Goal: Task Accomplishment & Management: Manage account settings

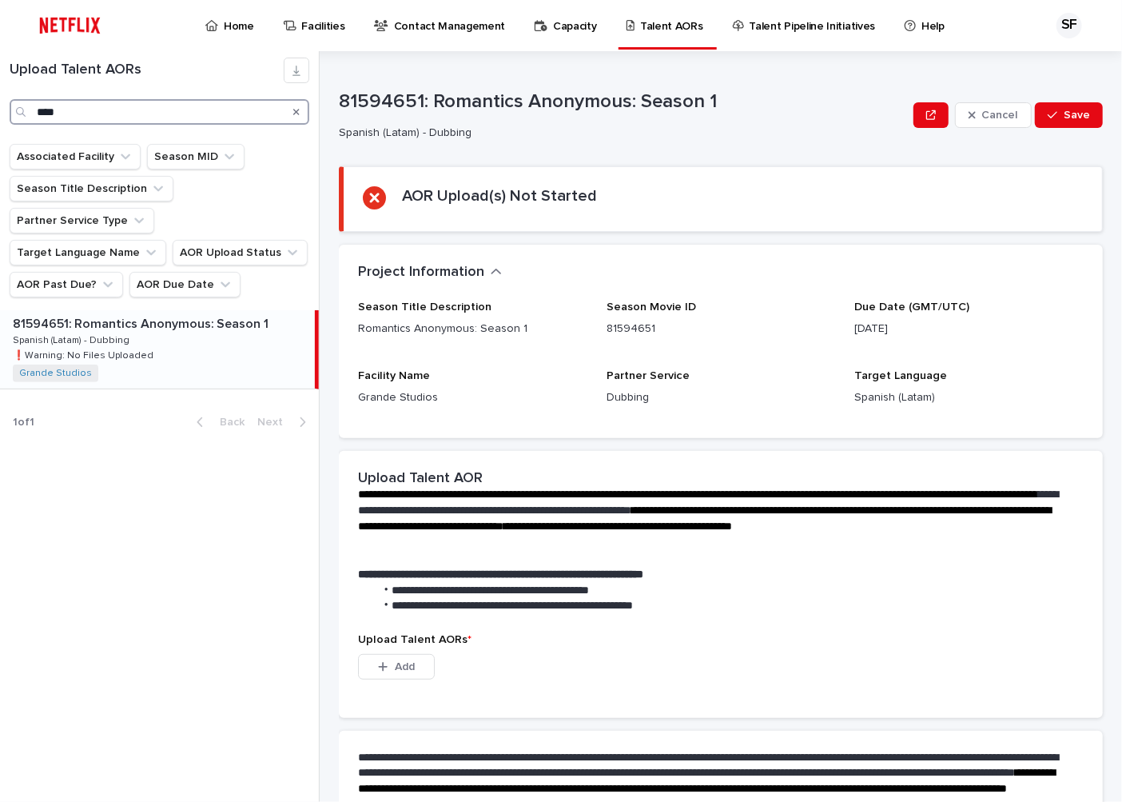
drag, startPoint x: 90, startPoint y: 115, endPoint x: -8, endPoint y: 115, distance: 97.5
click at [0, 115] on html "Home Facilities Contact Management Capacity Talent AORs Talent Pipeline Initiat…" at bounding box center [561, 401] width 1122 height 802
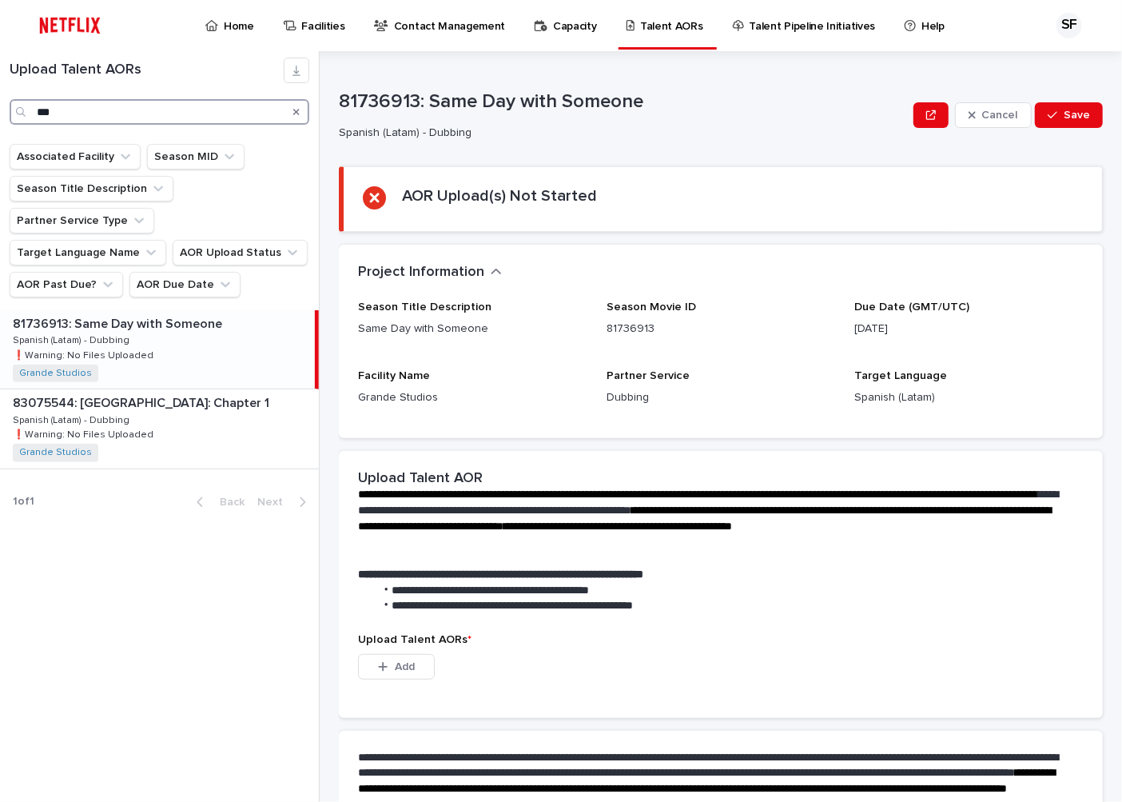
type input "***"
click at [152, 324] on div "81736913: Same Day with Someone 81736913: Same Day with Someone Spanish (Latam)…" at bounding box center [157, 349] width 315 height 78
click at [229, 25] on p "Home" at bounding box center [239, 17] width 30 height 34
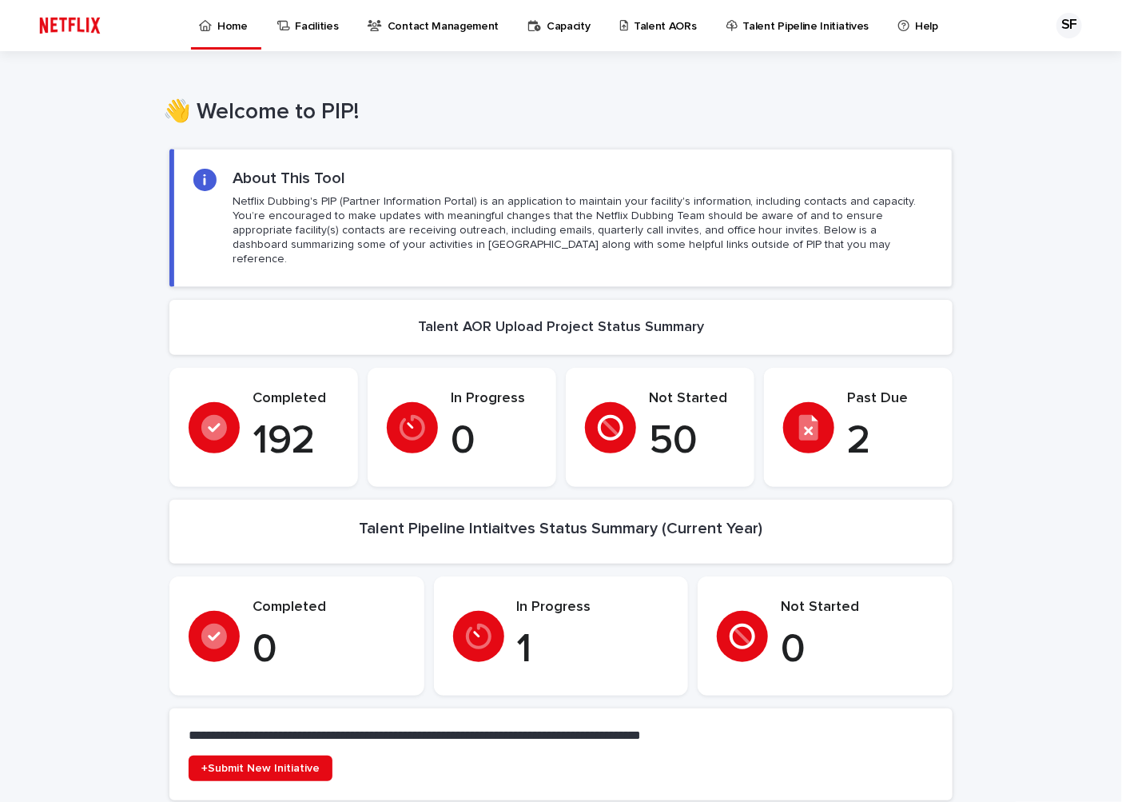
click at [811, 415] on icon at bounding box center [808, 428] width 19 height 26
click at [641, 28] on p "Talent AORs" at bounding box center [665, 17] width 63 height 34
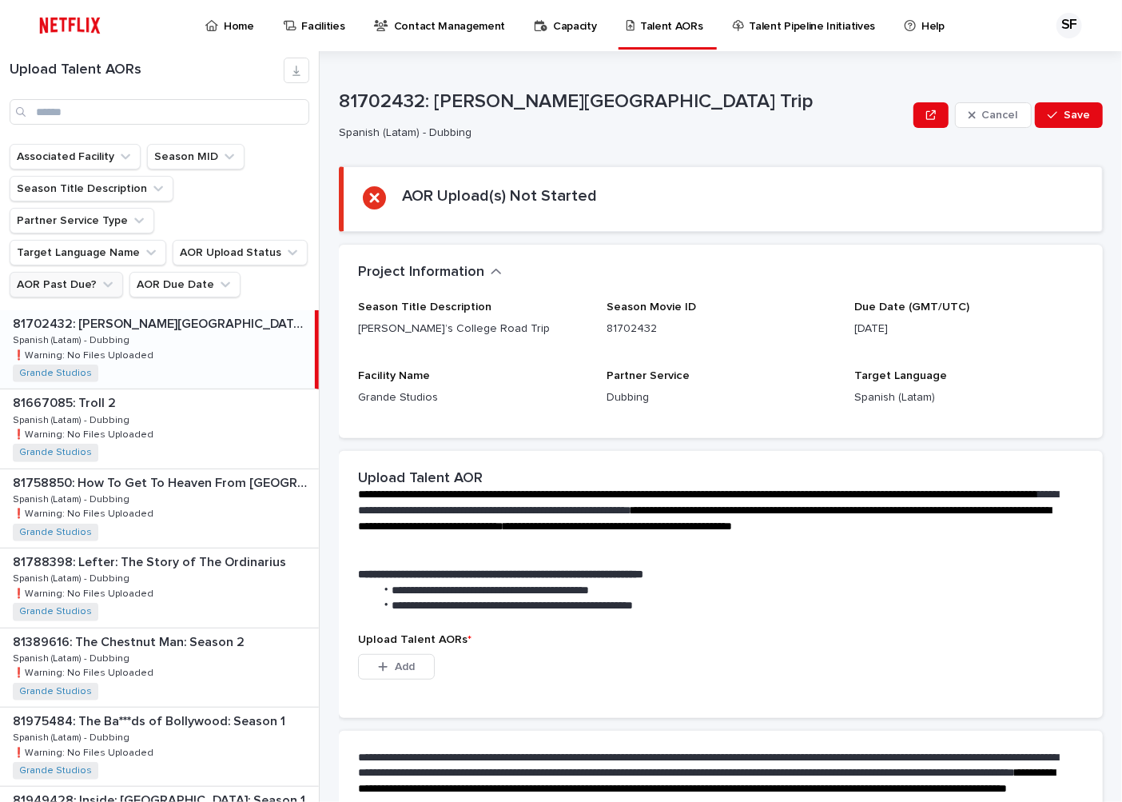
click at [86, 272] on button "AOR Past Due?" at bounding box center [67, 285] width 114 height 26
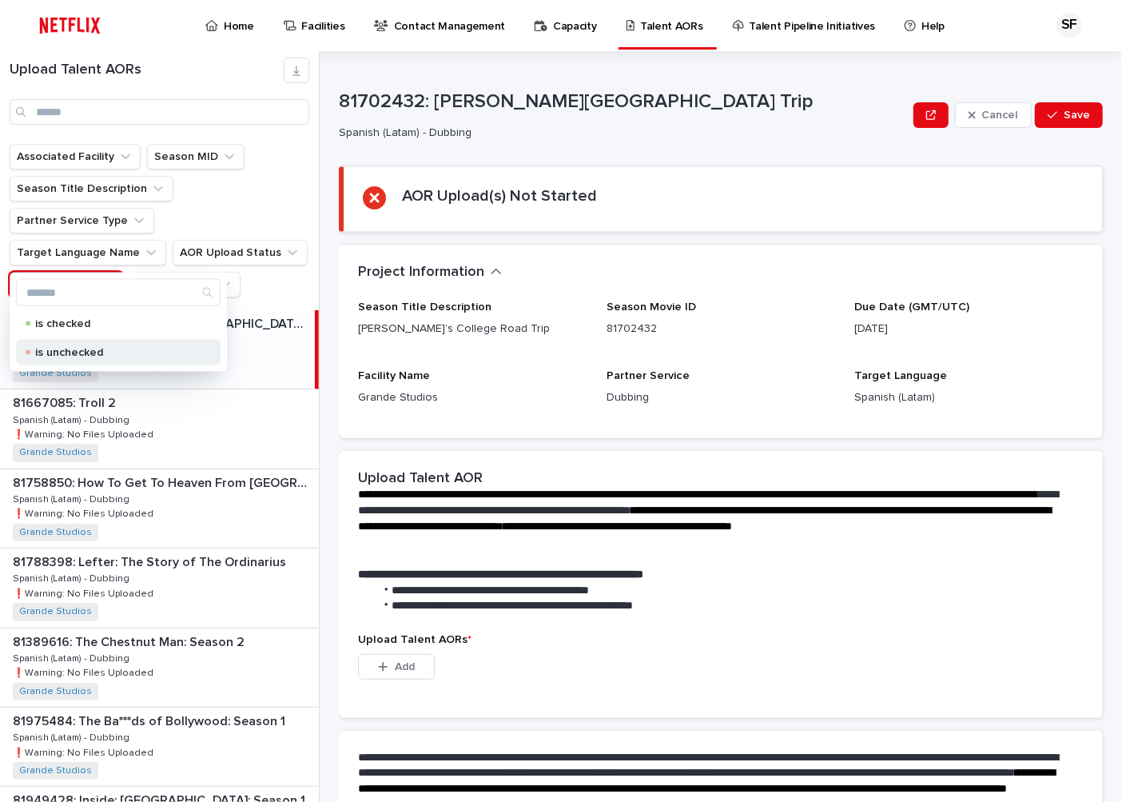
click at [77, 352] on p "is unchecked" at bounding box center [115, 352] width 160 height 11
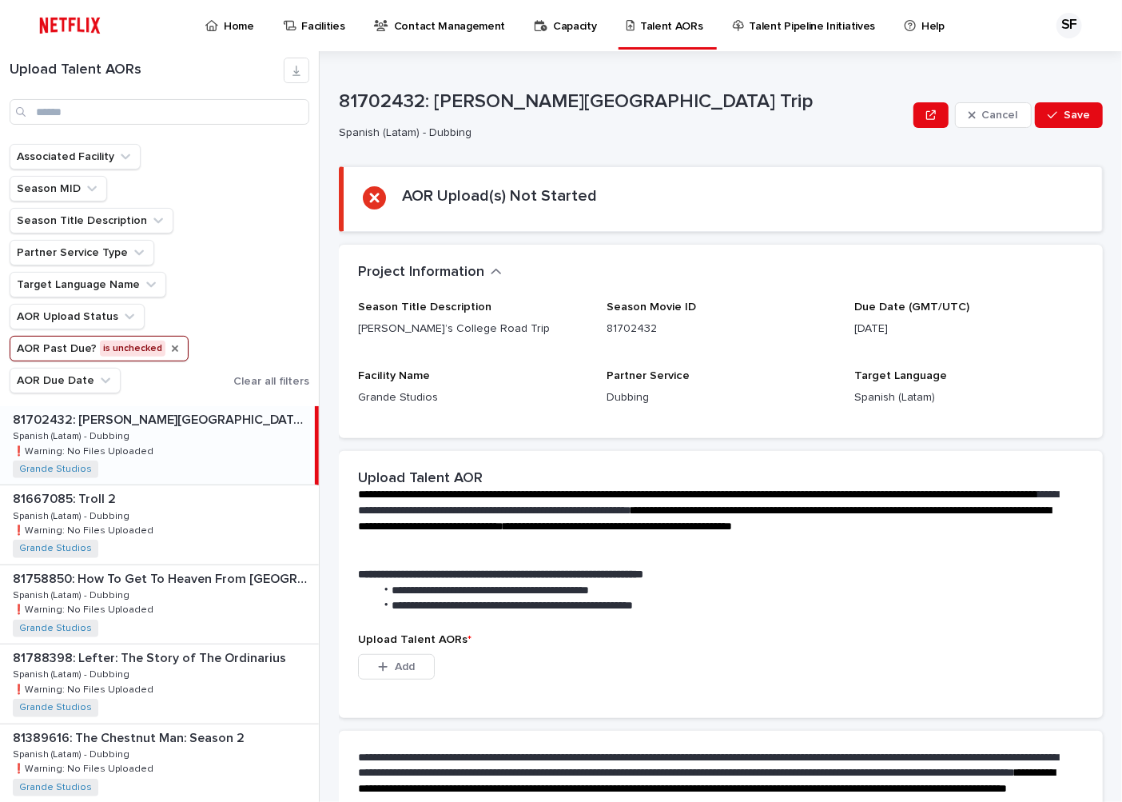
click at [172, 349] on icon "AOR Past Due?" at bounding box center [175, 348] width 6 height 6
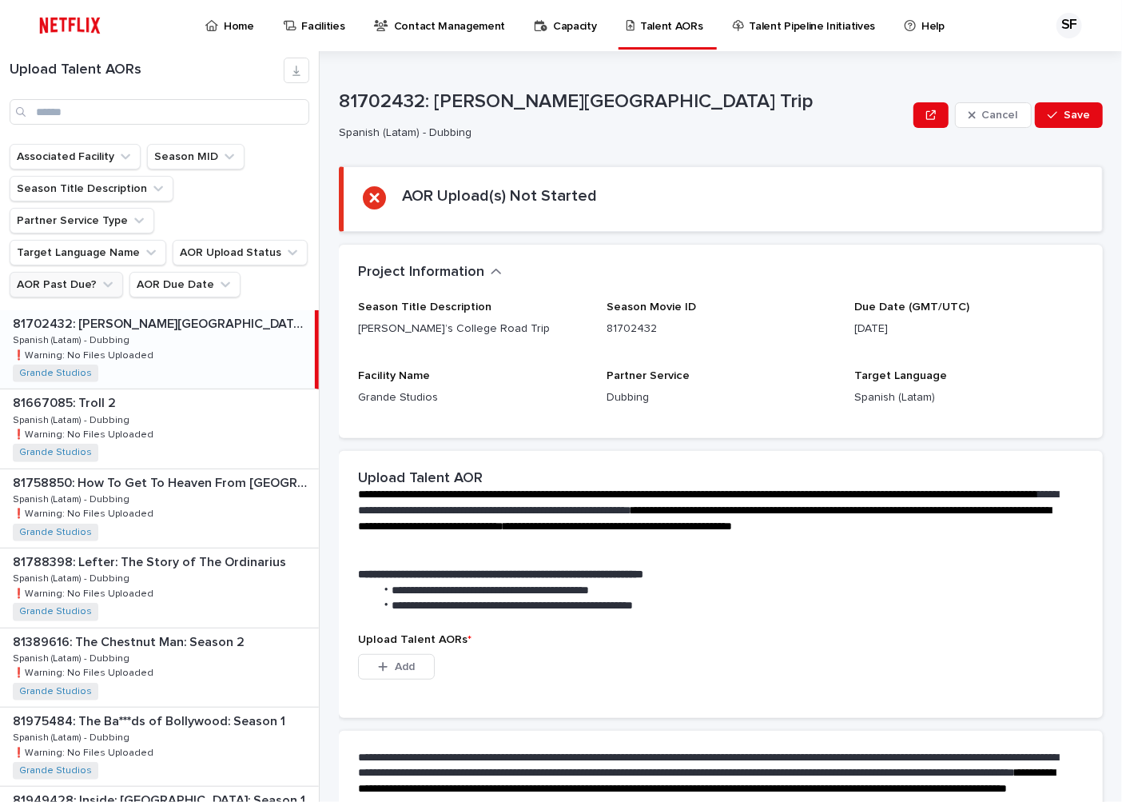
click at [100, 277] on icon "AOR Past Due?" at bounding box center [108, 285] width 16 height 16
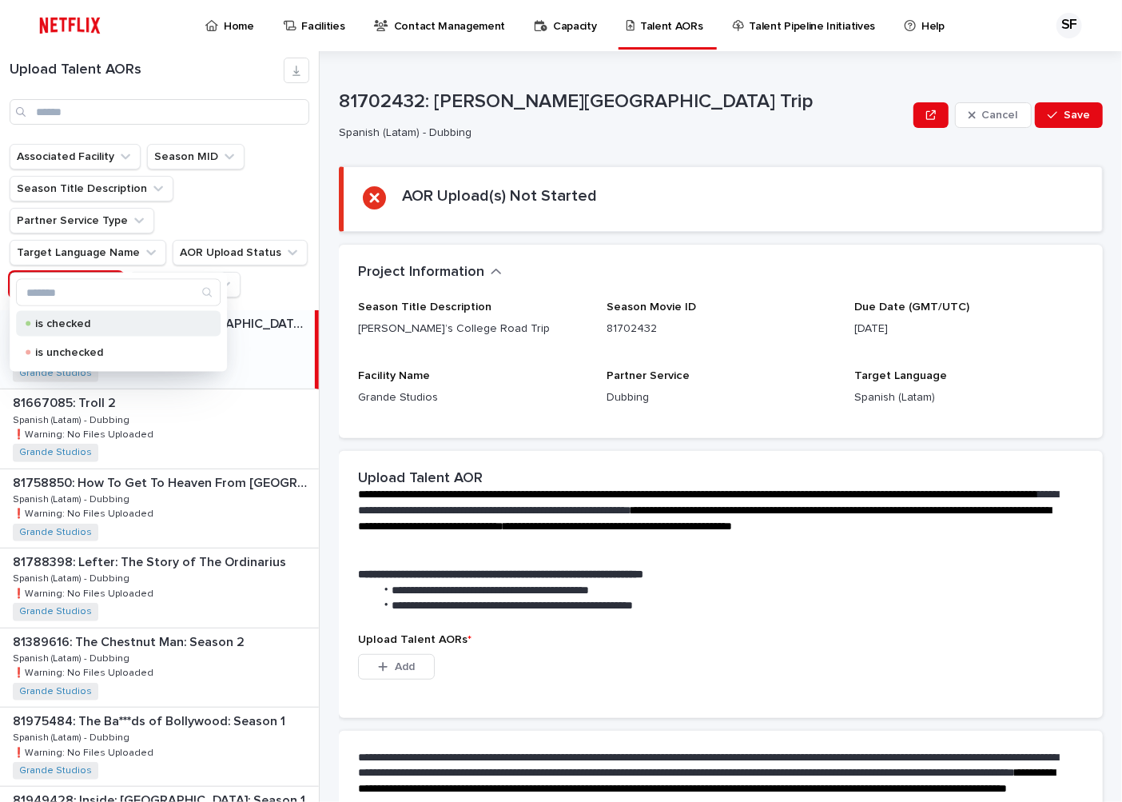
click at [83, 320] on p "is checked" at bounding box center [115, 323] width 160 height 11
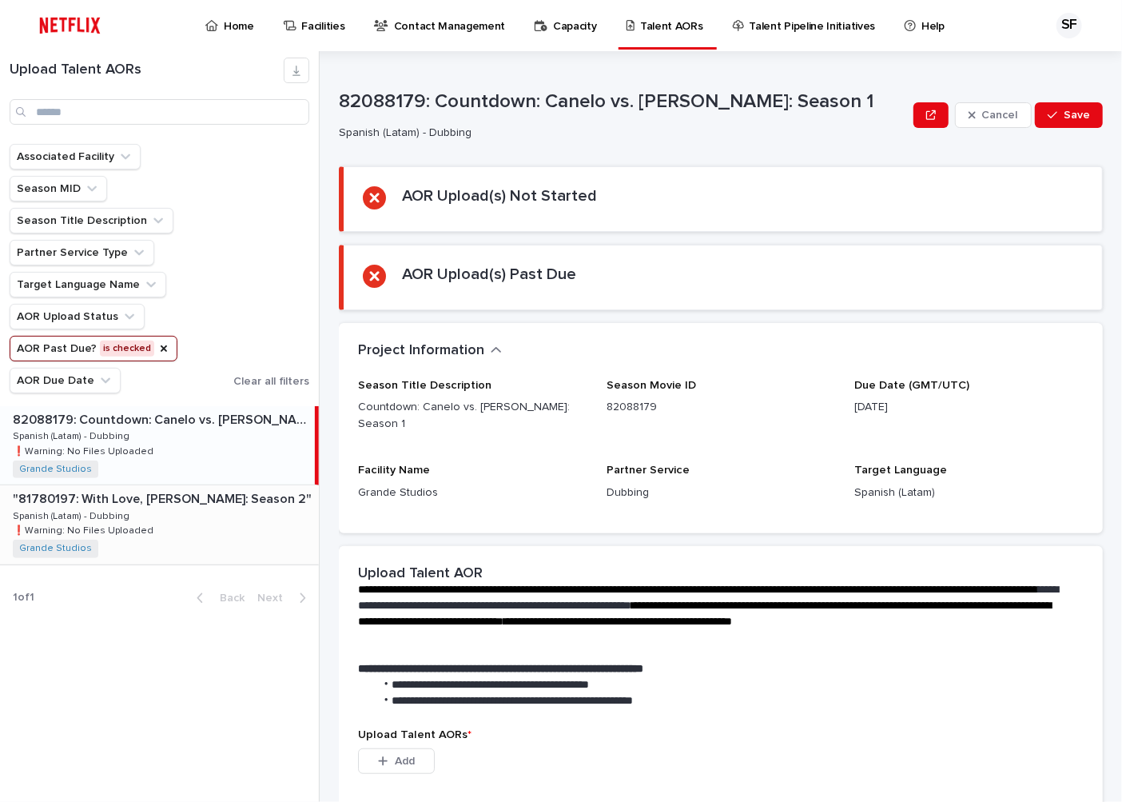
click at [158, 520] on div ""81780197: With Love, [PERSON_NAME]: Season 2" "81780197: With Love, [PERSON_NA…" at bounding box center [159, 524] width 319 height 78
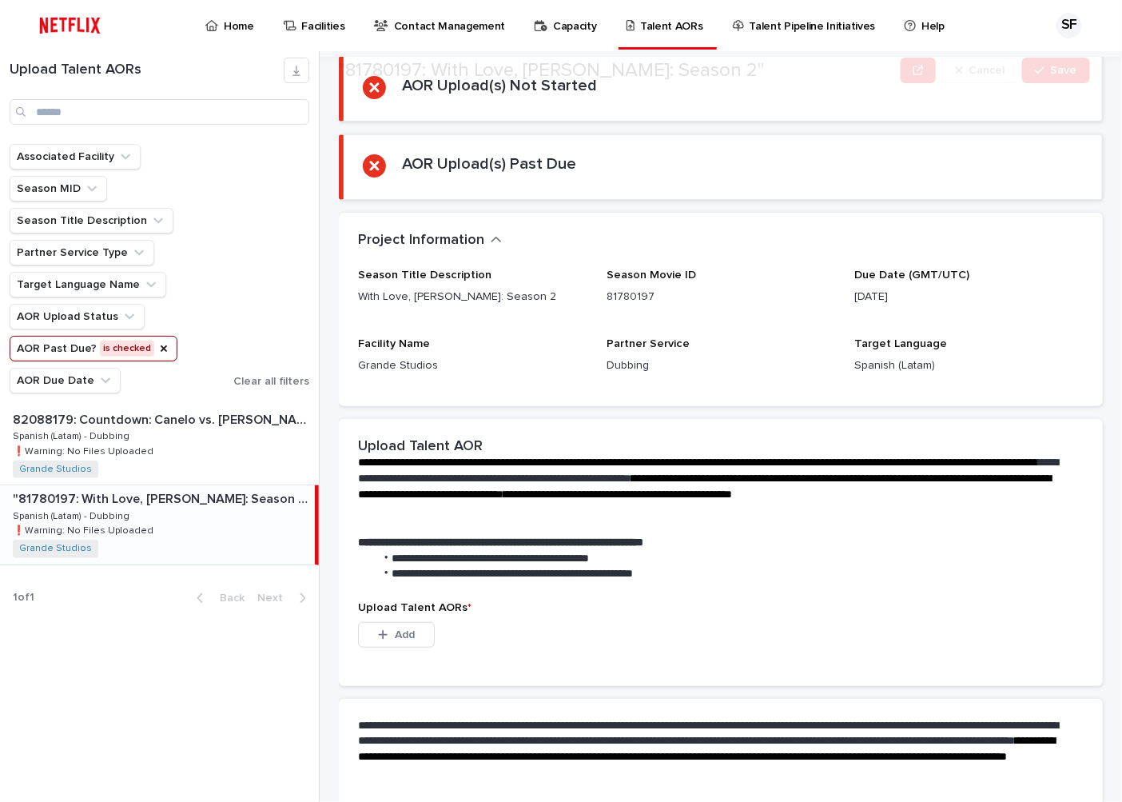
scroll to position [250, 0]
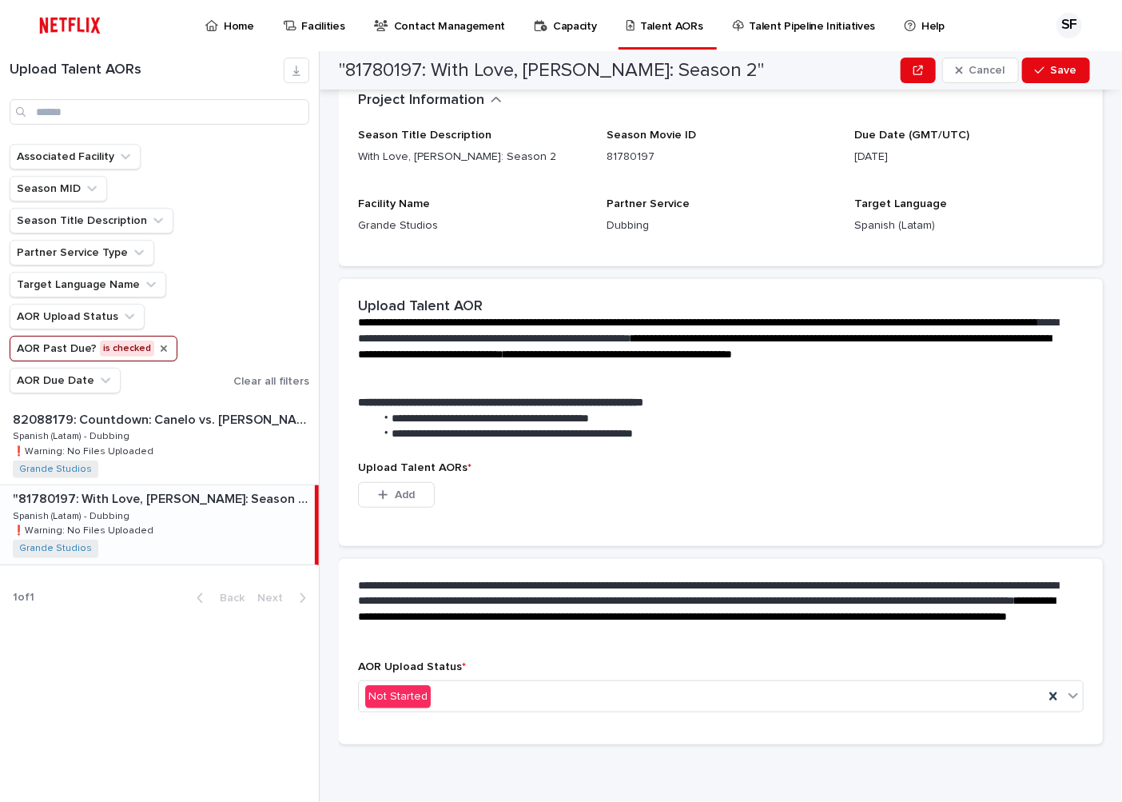
click at [161, 349] on icon "AOR Past Due?" at bounding box center [164, 348] width 6 height 6
click at [107, 110] on input "Search" at bounding box center [160, 112] width 300 height 26
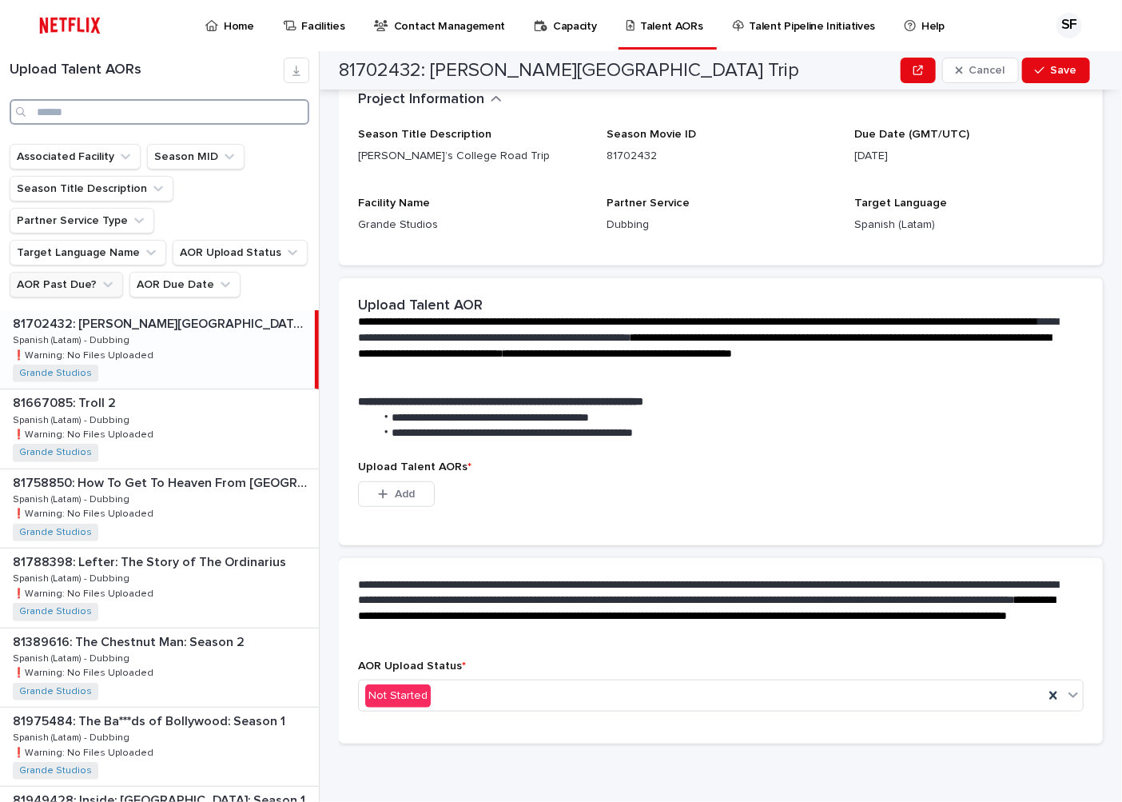
scroll to position [172, 0]
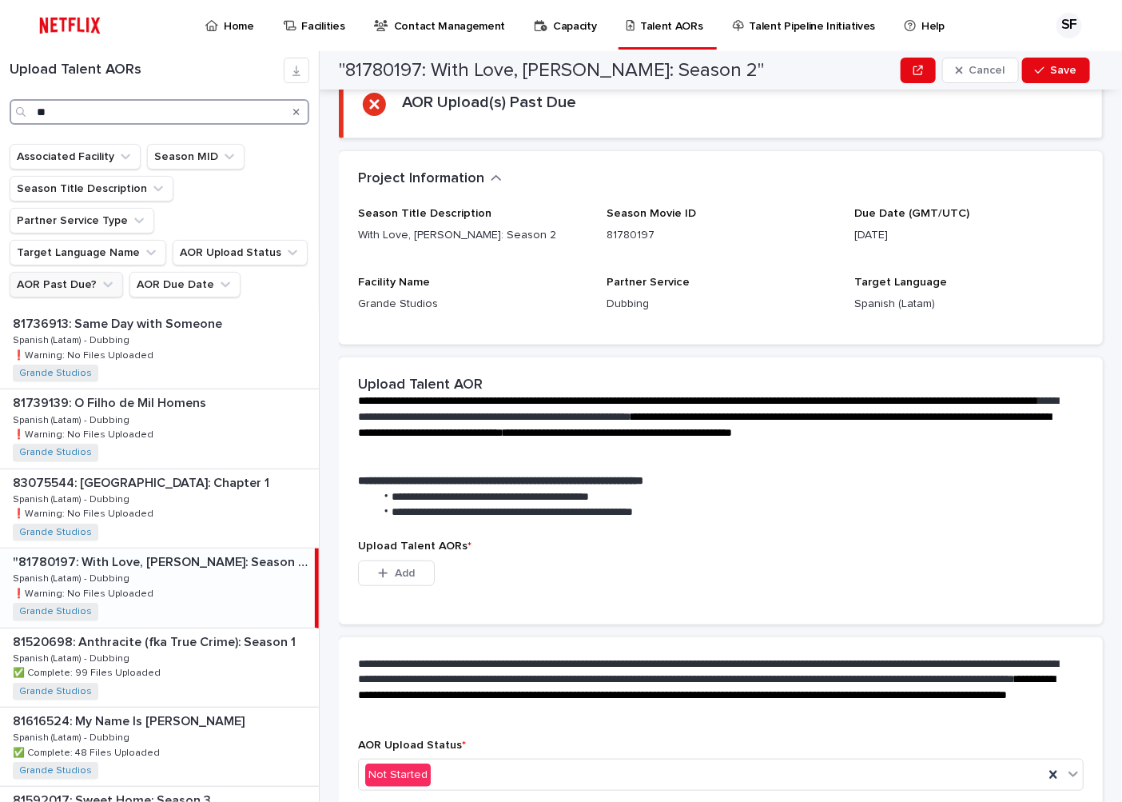
scroll to position [250, 0]
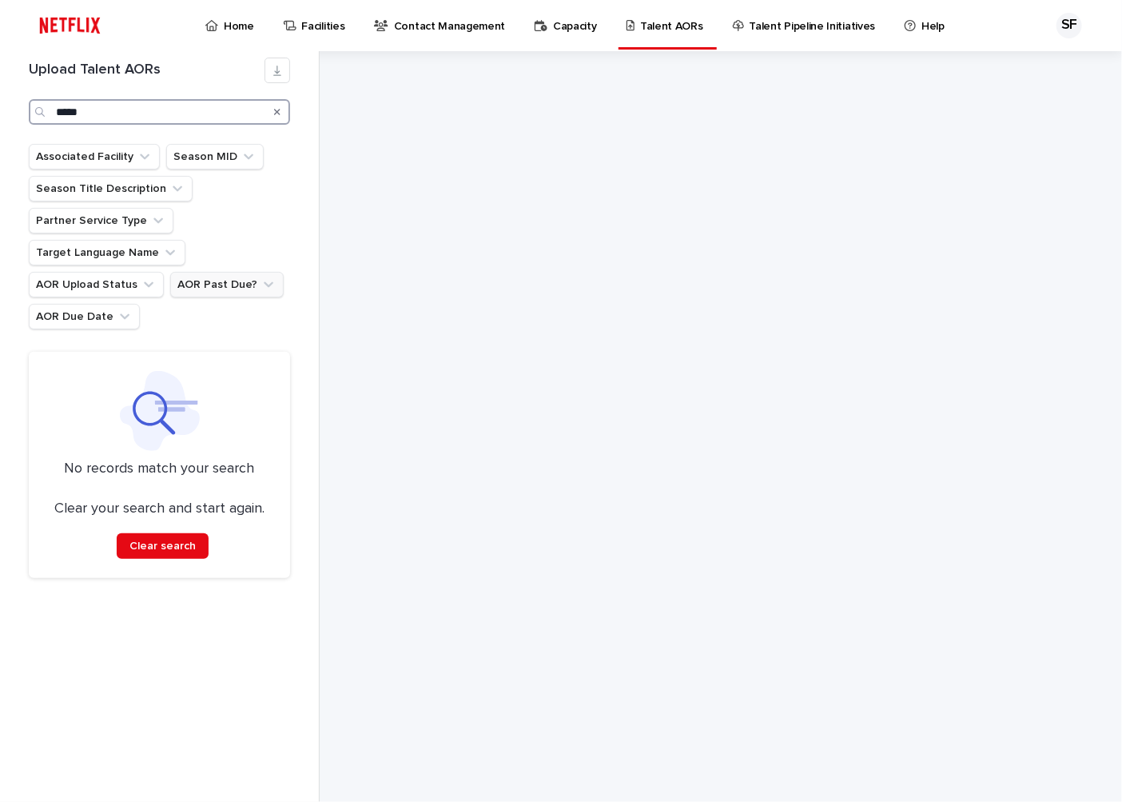
type input "*****"
click at [661, 26] on p "Talent AORs" at bounding box center [671, 17] width 63 height 34
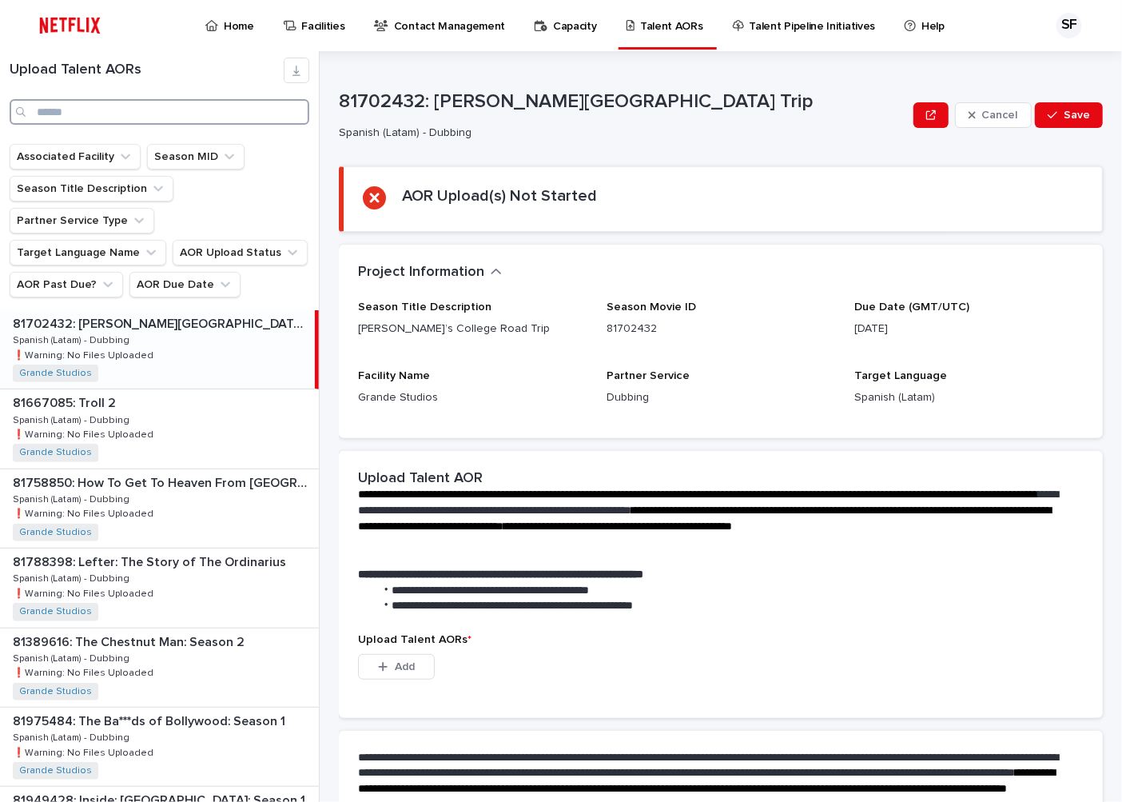
click at [92, 114] on input "Search" at bounding box center [160, 112] width 300 height 26
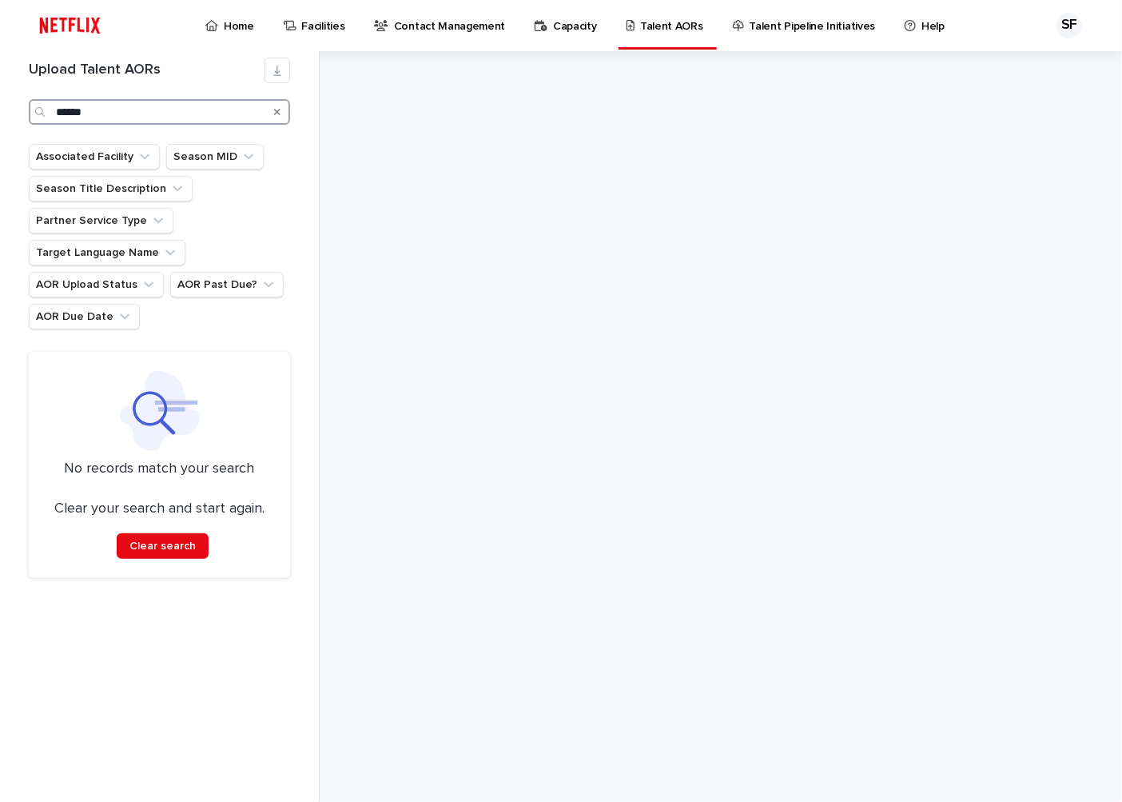
drag, startPoint x: 125, startPoint y: 102, endPoint x: 70, endPoint y: 108, distance: 55.4
click at [70, 108] on input "******" at bounding box center [159, 112] width 261 height 26
click at [78, 110] on input "******" at bounding box center [159, 112] width 261 height 26
type input "*****"
click at [276, 112] on icon "Search" at bounding box center [277, 112] width 6 height 10
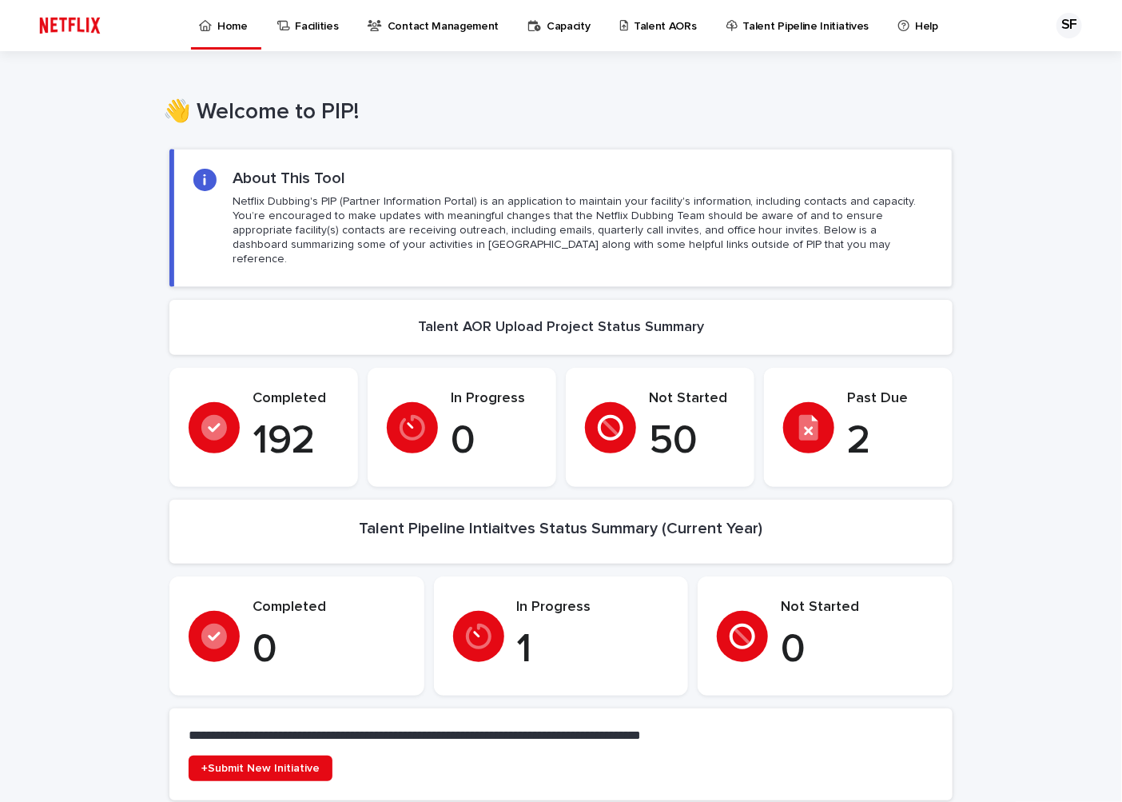
click at [666, 18] on p "Talent AORs" at bounding box center [665, 17] width 63 height 34
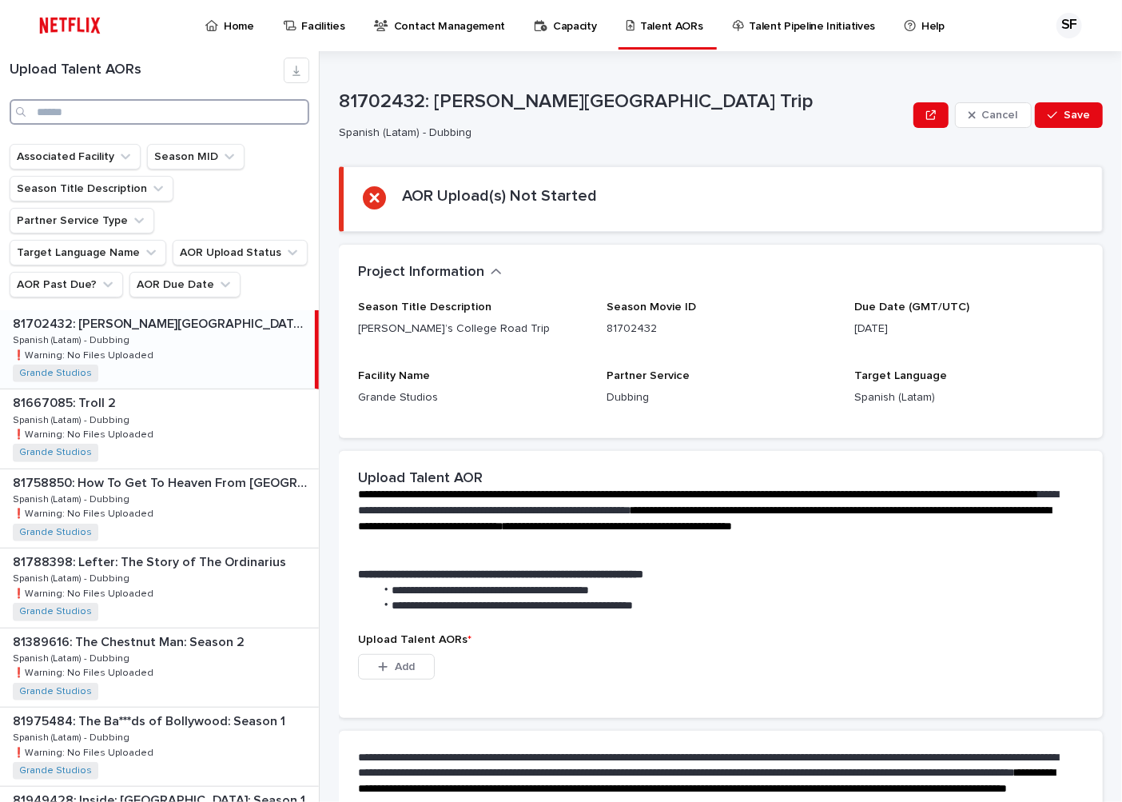
click at [61, 113] on input "Search" at bounding box center [160, 112] width 300 height 26
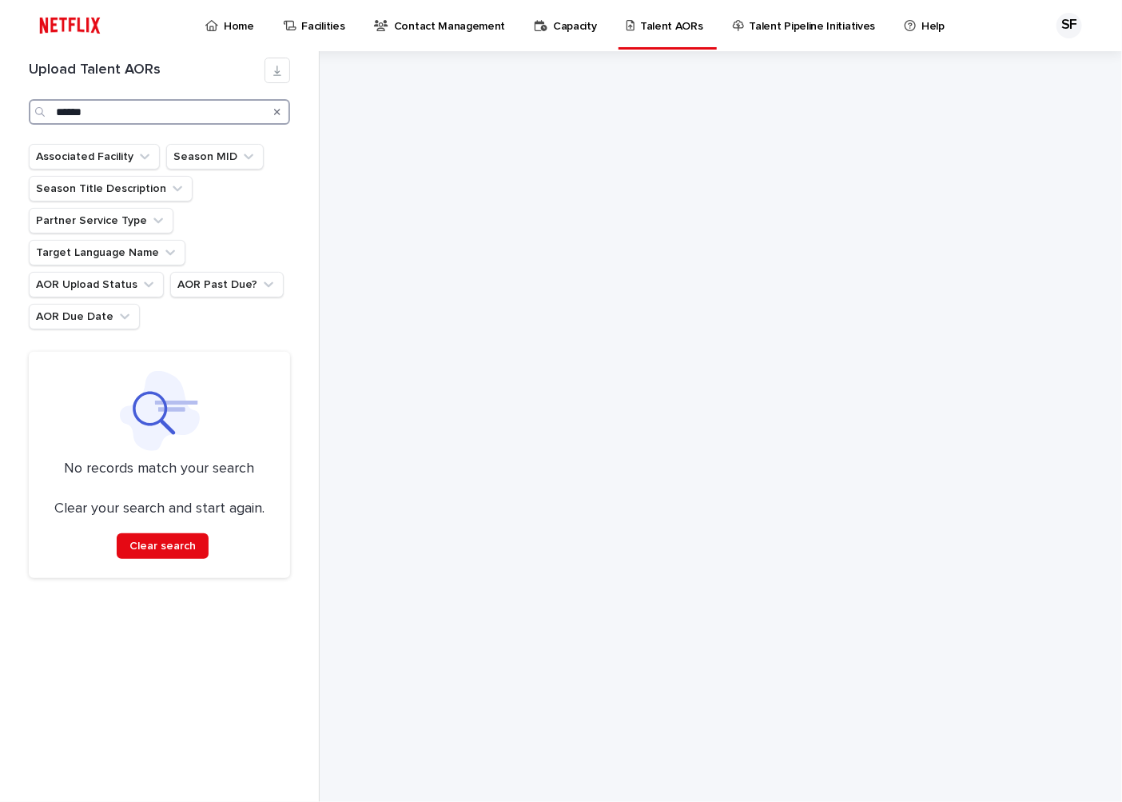
type input "******"
click at [280, 104] on button "Search" at bounding box center [277, 112] width 6 height 26
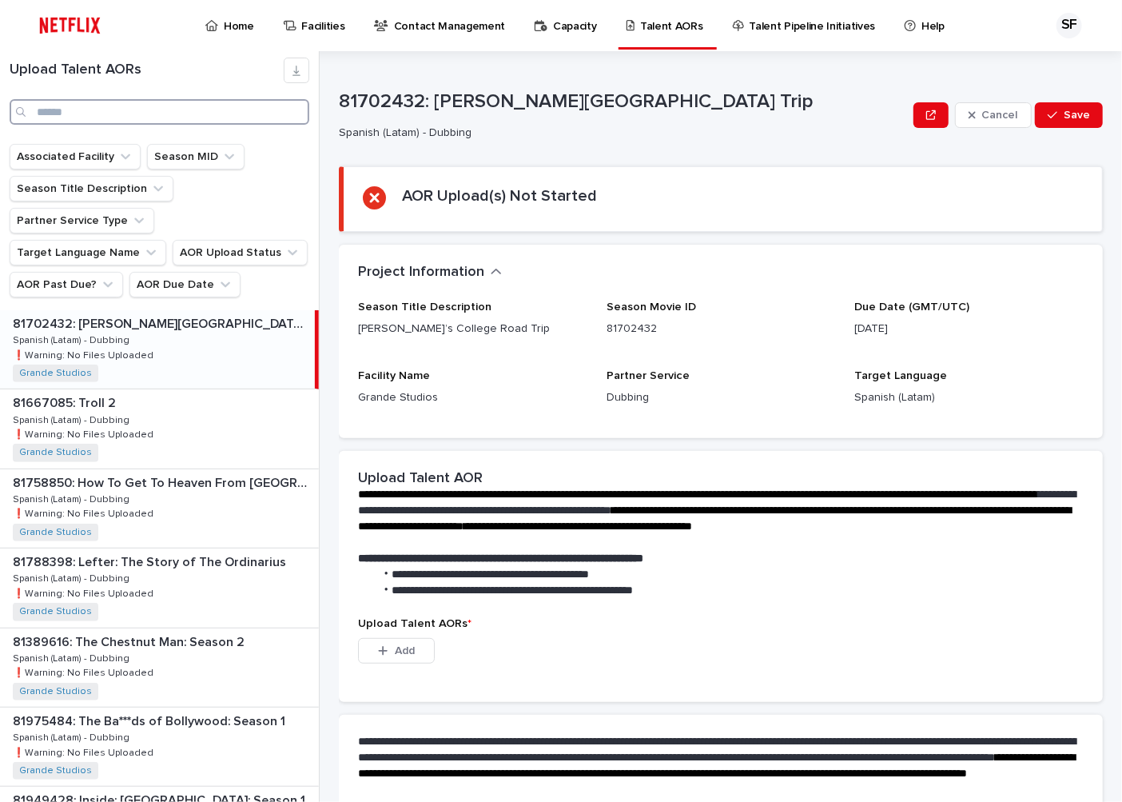
click at [280, 108] on input "Search" at bounding box center [160, 112] width 300 height 26
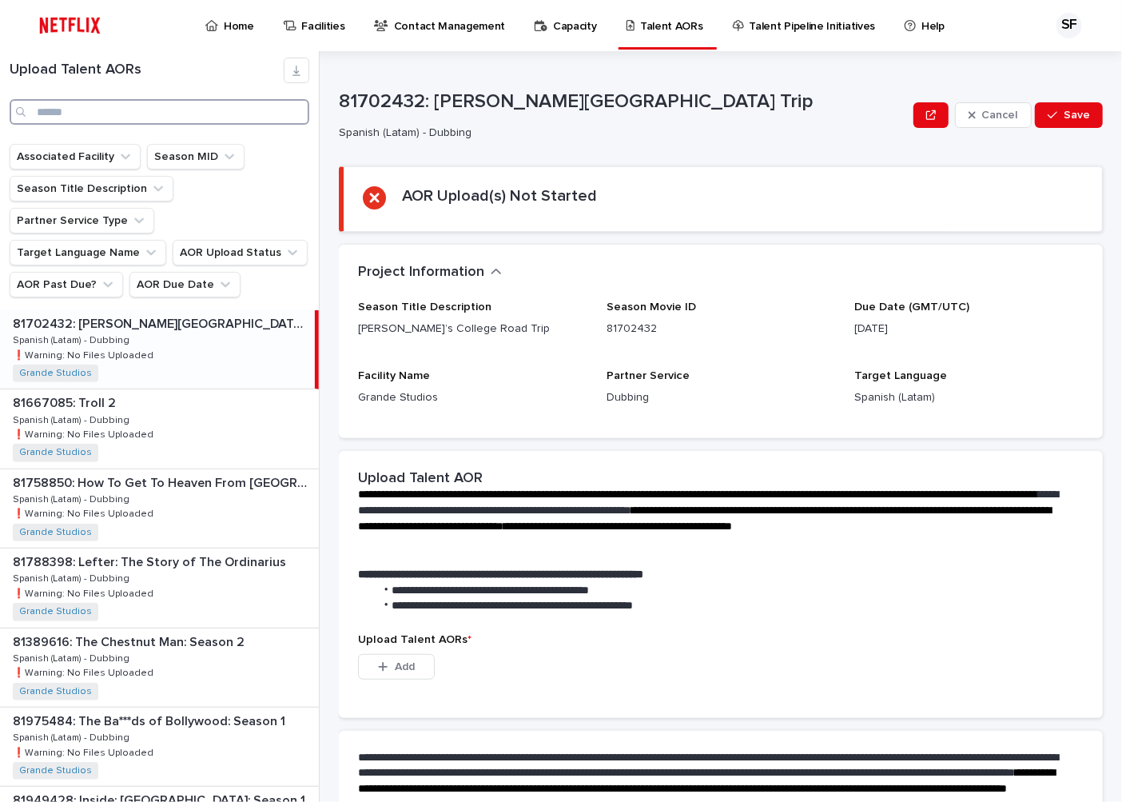
click at [118, 109] on input "Search" at bounding box center [160, 112] width 300 height 26
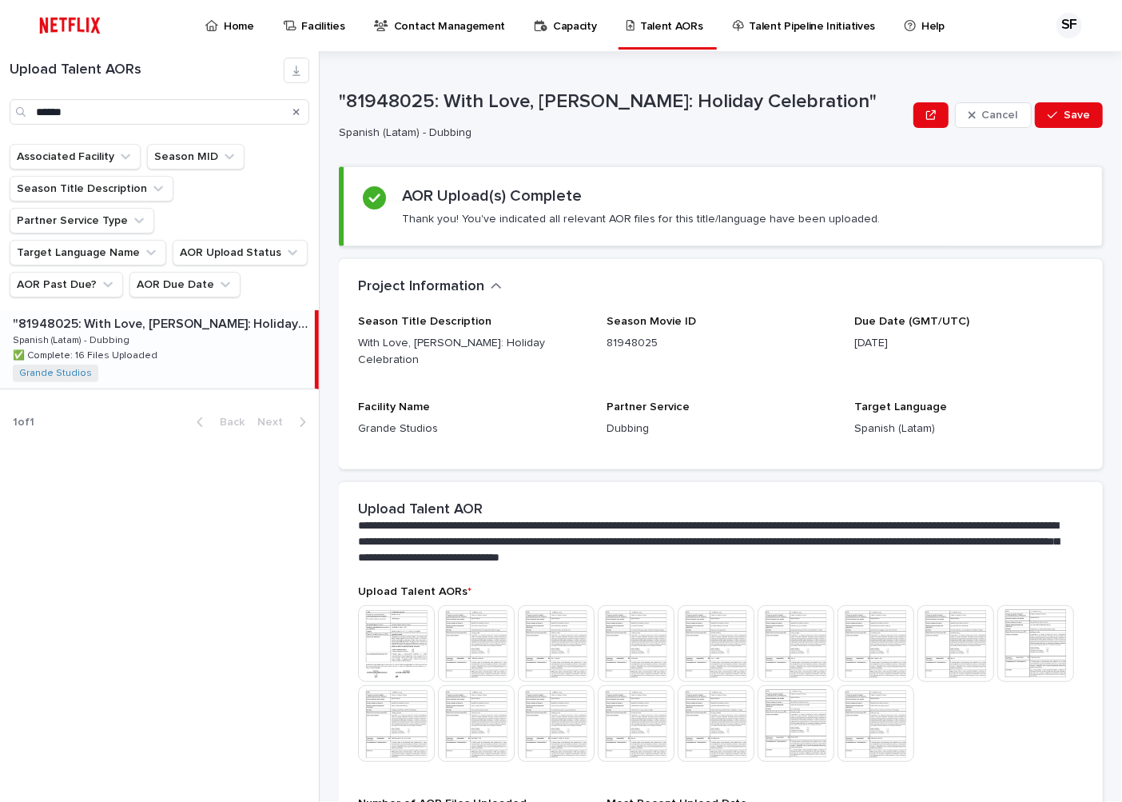
click at [201, 322] on div ""81948025: With Love, [PERSON_NAME]: Holiday Celebration" "81948025: With Love,…" at bounding box center [157, 349] width 315 height 78
click at [37, 102] on input "******" at bounding box center [160, 112] width 300 height 26
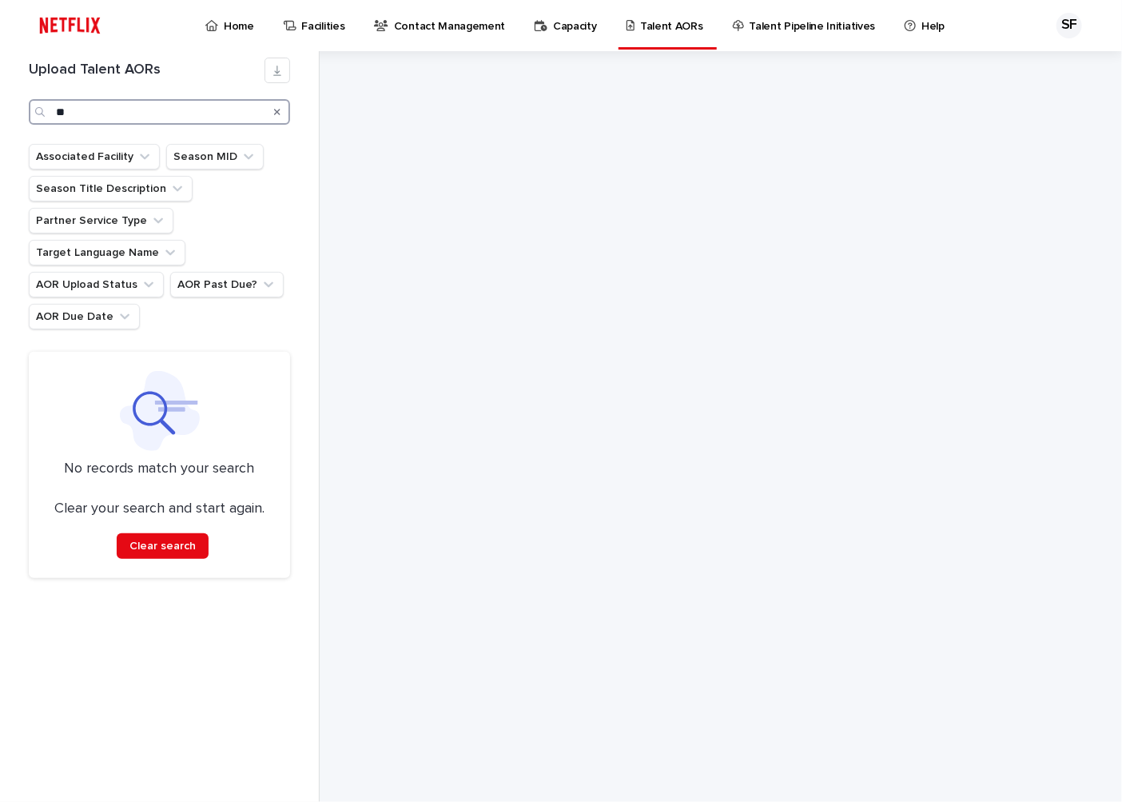
type input "*"
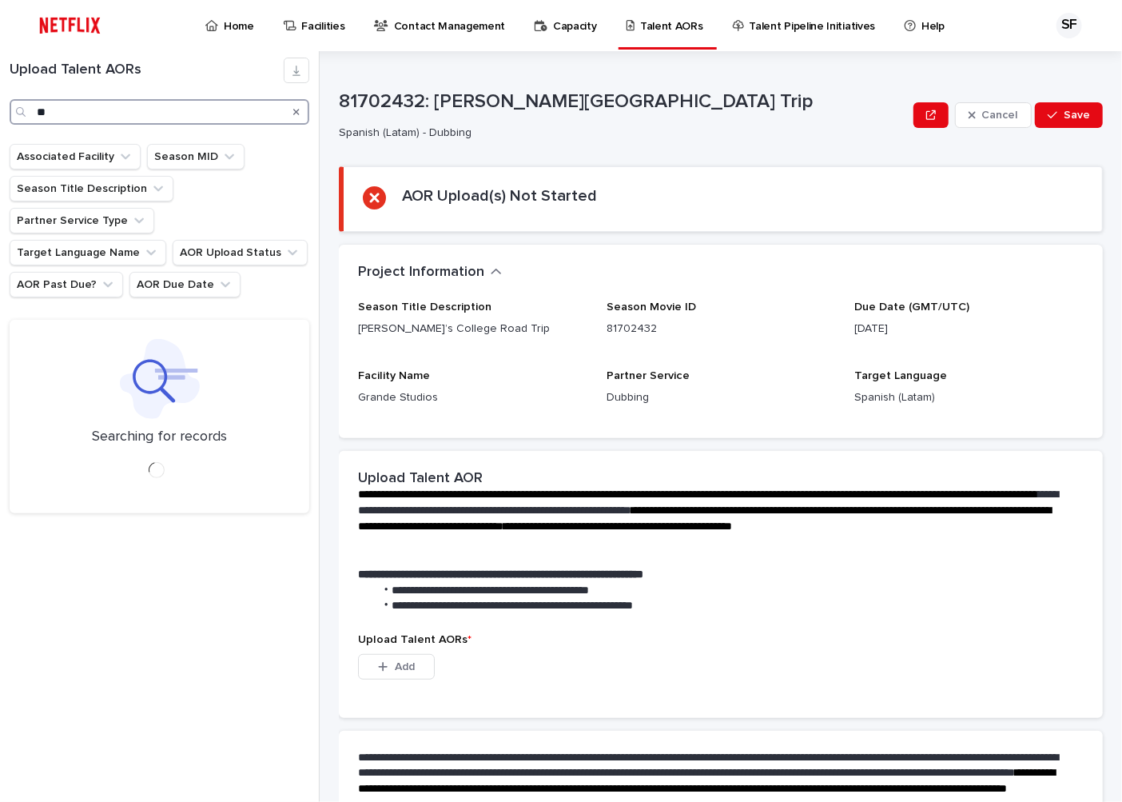
type input "*"
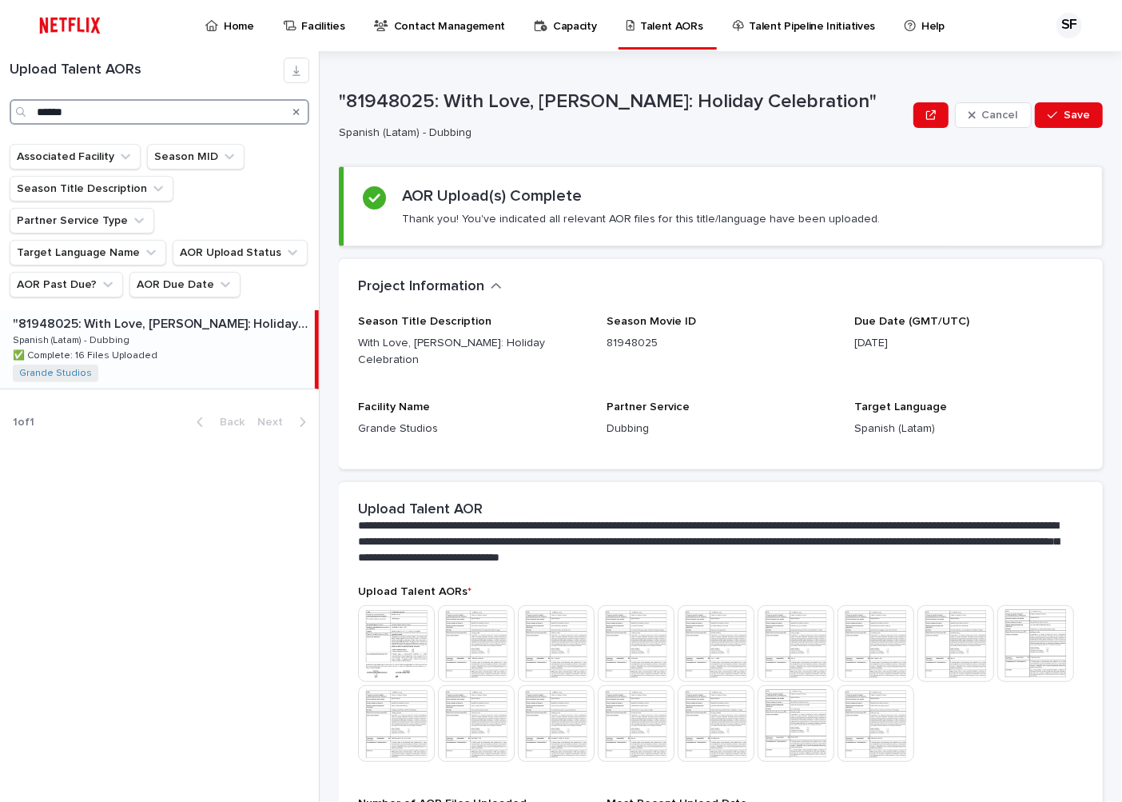
drag, startPoint x: 105, startPoint y: 114, endPoint x: 30, endPoint y: 108, distance: 74.6
click at [30, 108] on div "******" at bounding box center [160, 112] width 300 height 26
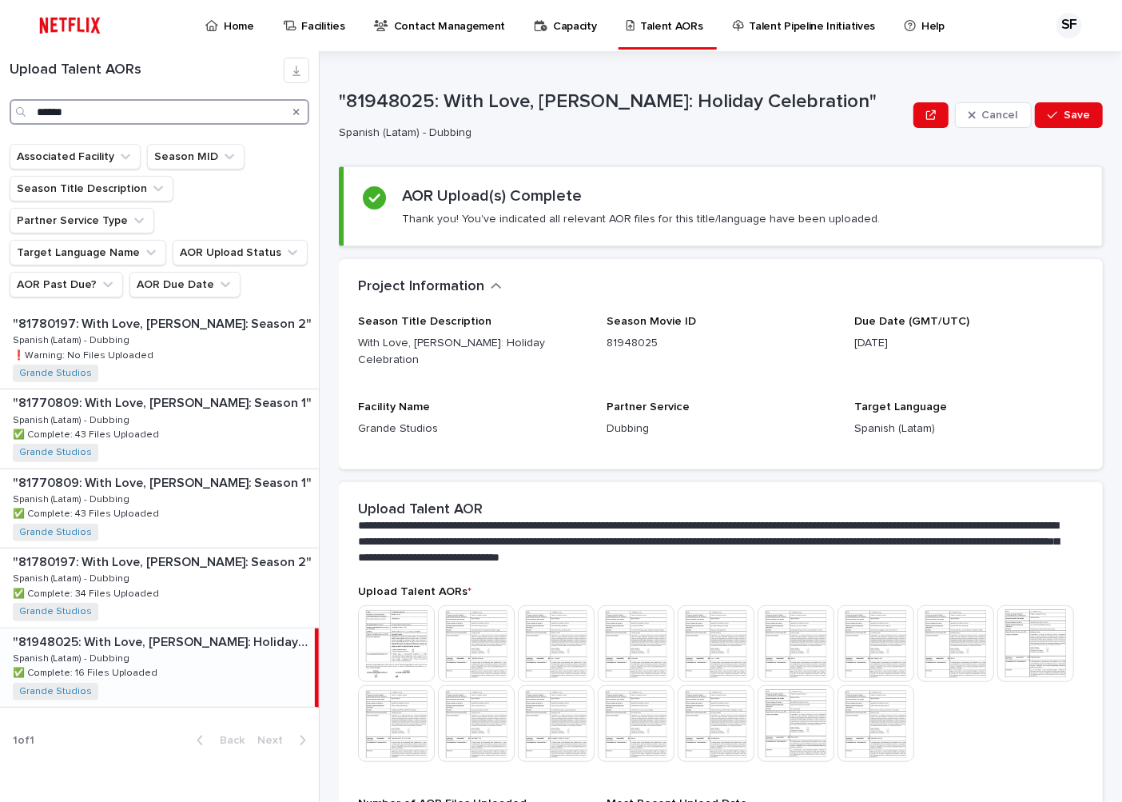
type input "******"
click at [165, 548] on div ""81780197: With Love, [PERSON_NAME]: Season 2" "81780197: With Love, [PERSON_NA…" at bounding box center [159, 587] width 319 height 78
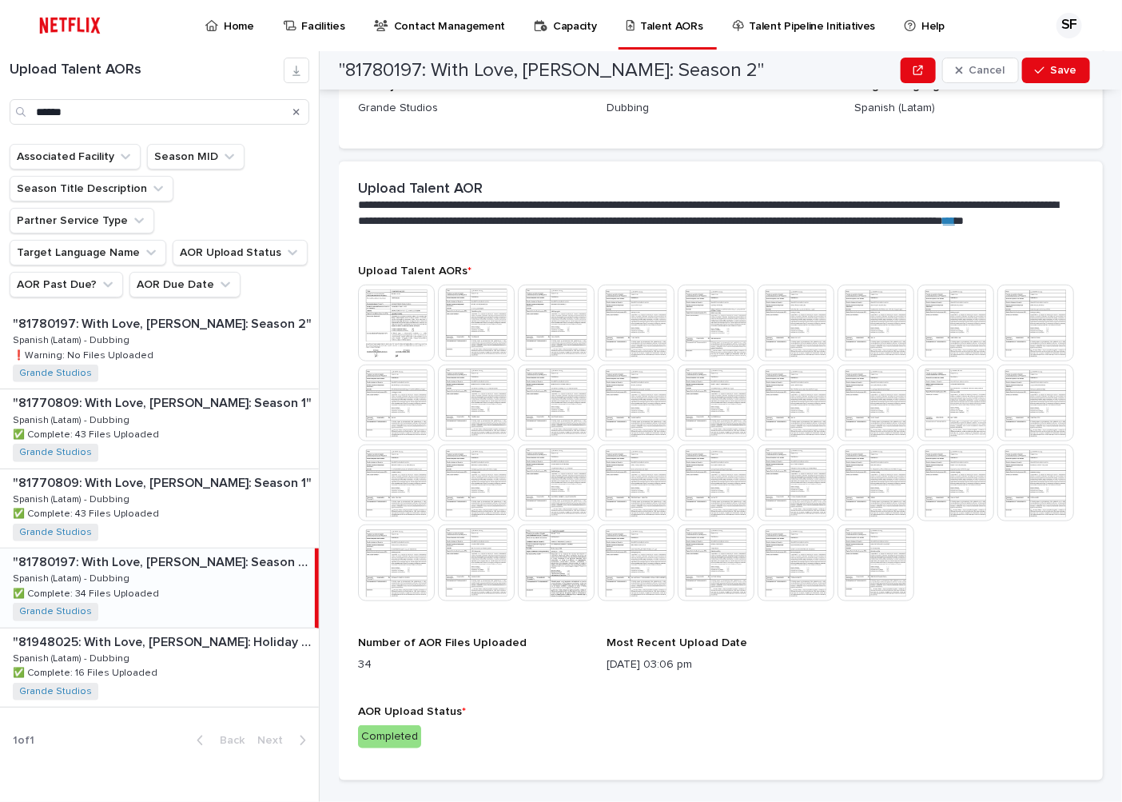
scroll to position [521, 0]
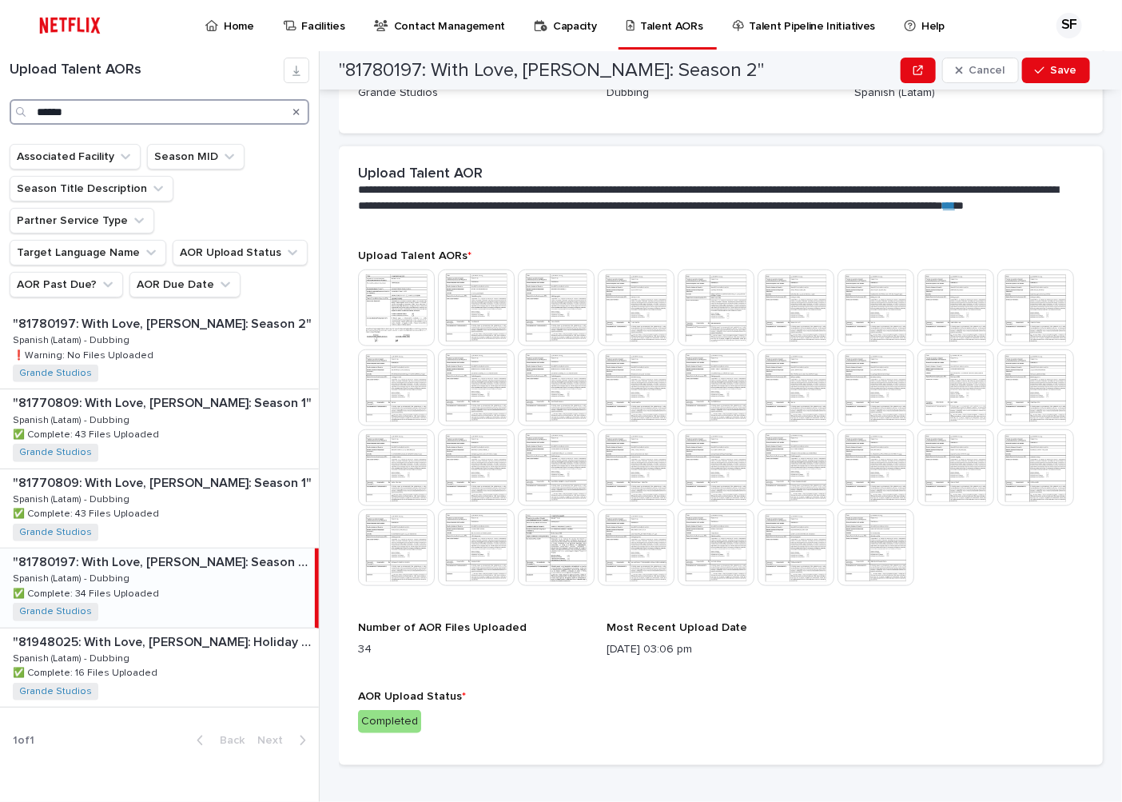
click at [126, 110] on input "******" at bounding box center [160, 112] width 300 height 26
click at [106, 277] on icon "AOR Past Due?" at bounding box center [108, 285] width 16 height 16
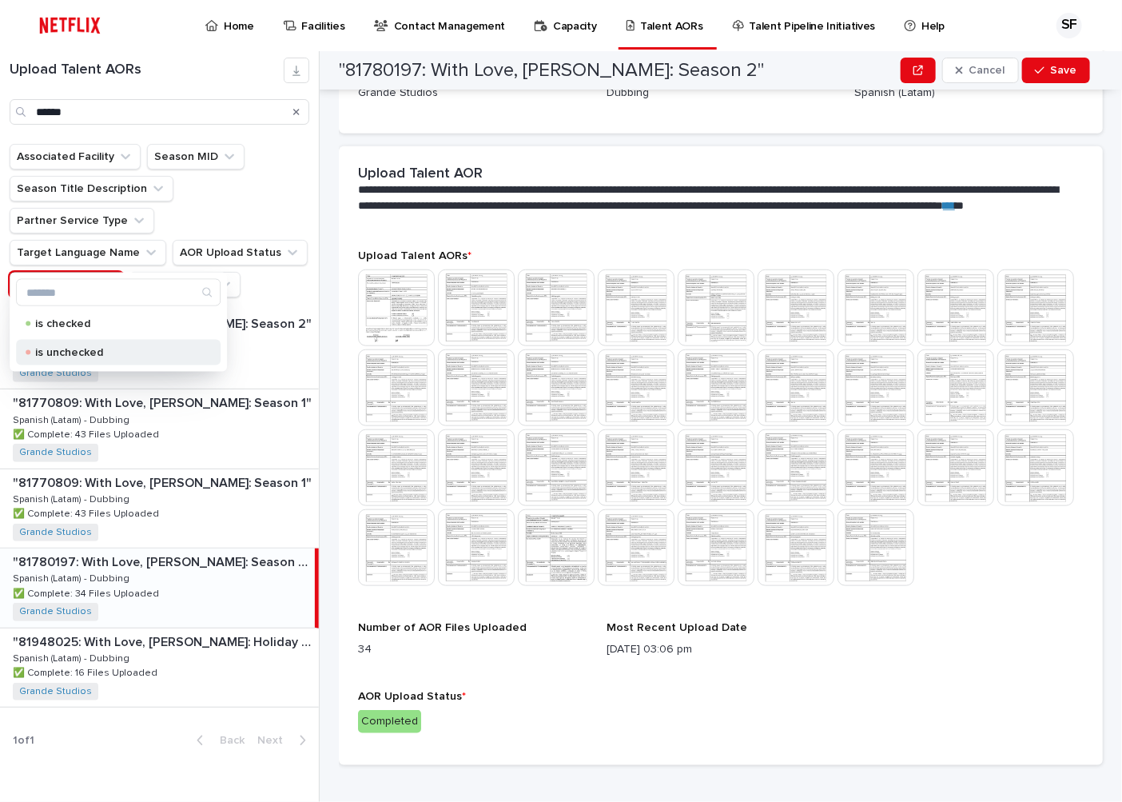
click at [89, 350] on p "is unchecked" at bounding box center [115, 352] width 160 height 11
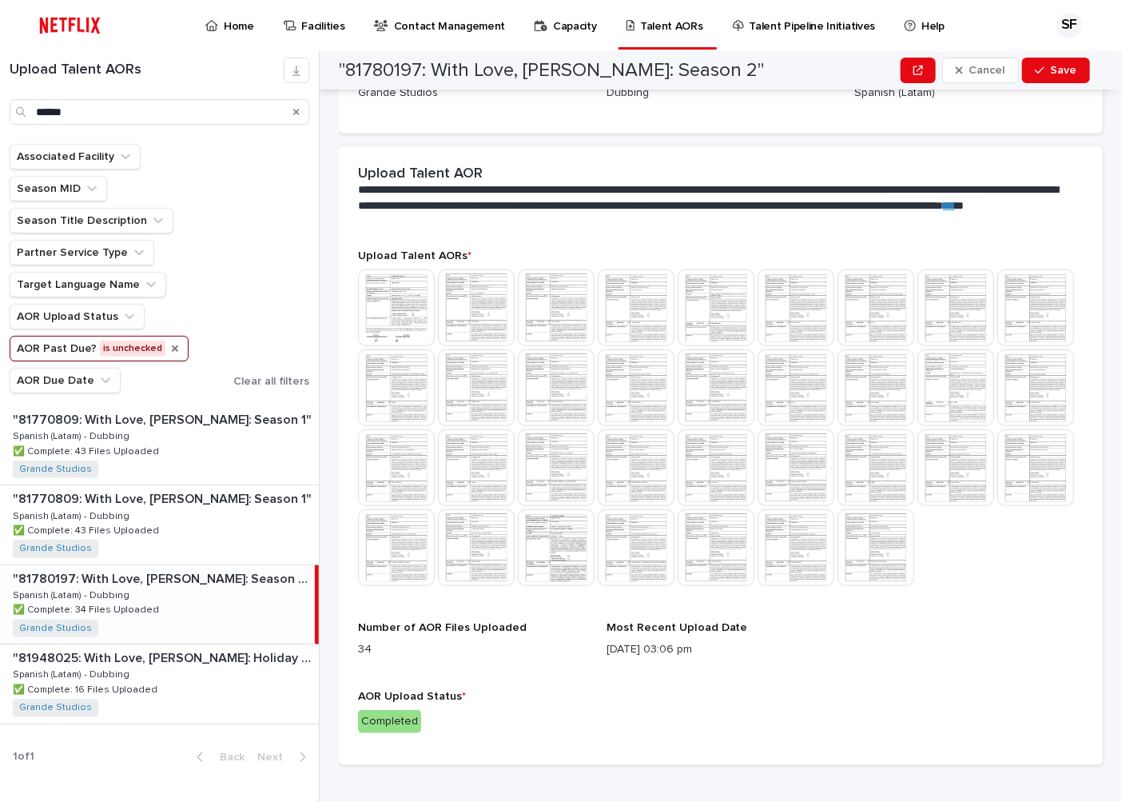
click at [169, 347] on icon "AOR Past Due?" at bounding box center [175, 348] width 13 height 13
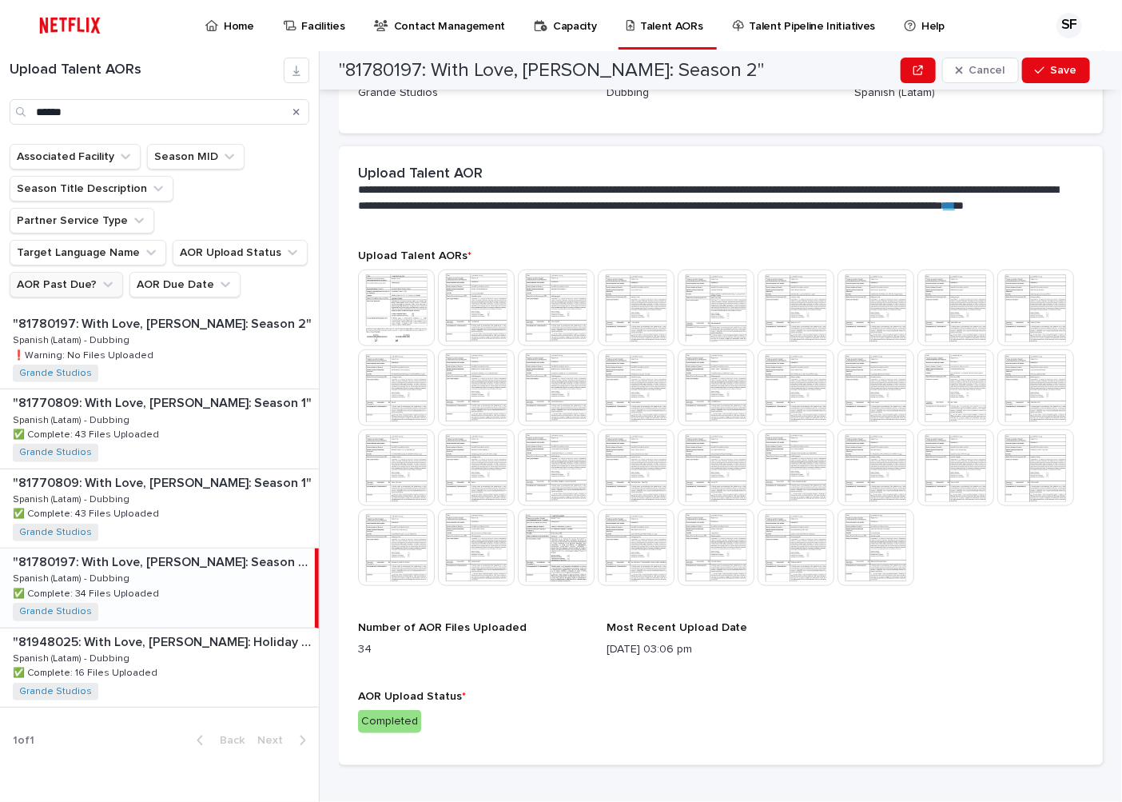
click at [103, 282] on icon "AOR Past Due?" at bounding box center [108, 285] width 10 height 6
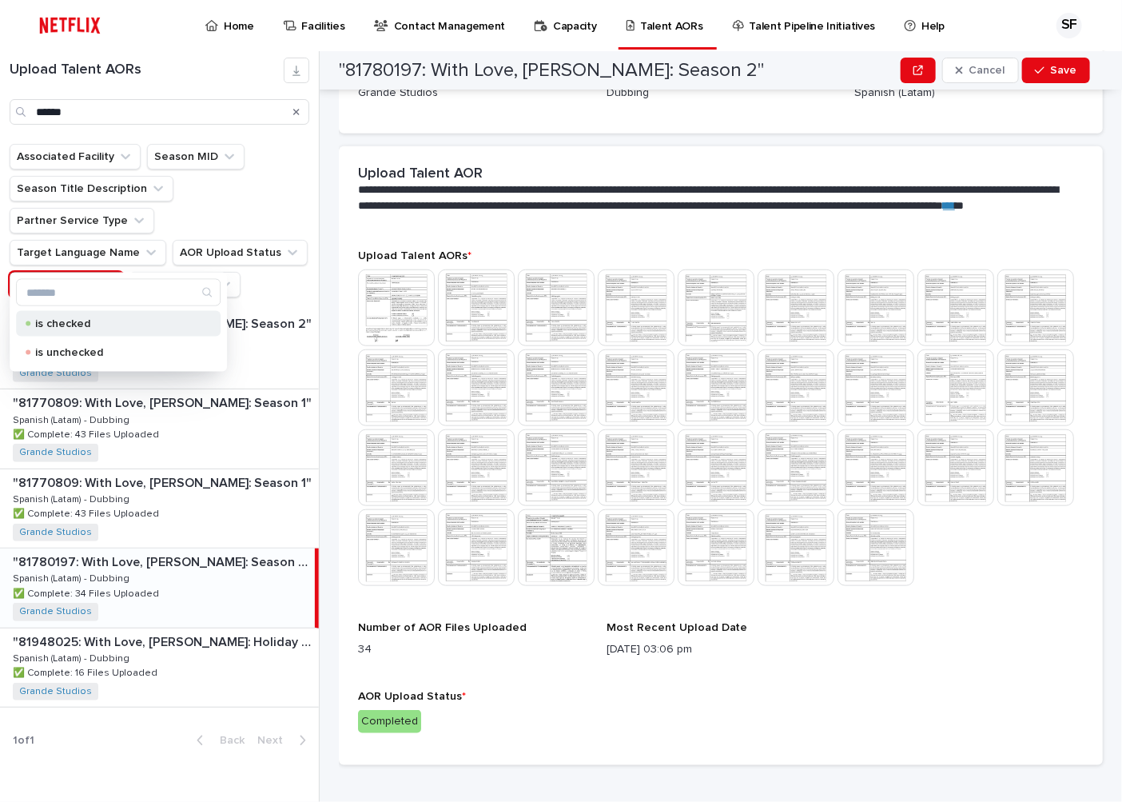
click at [67, 328] on p "is checked" at bounding box center [115, 323] width 160 height 11
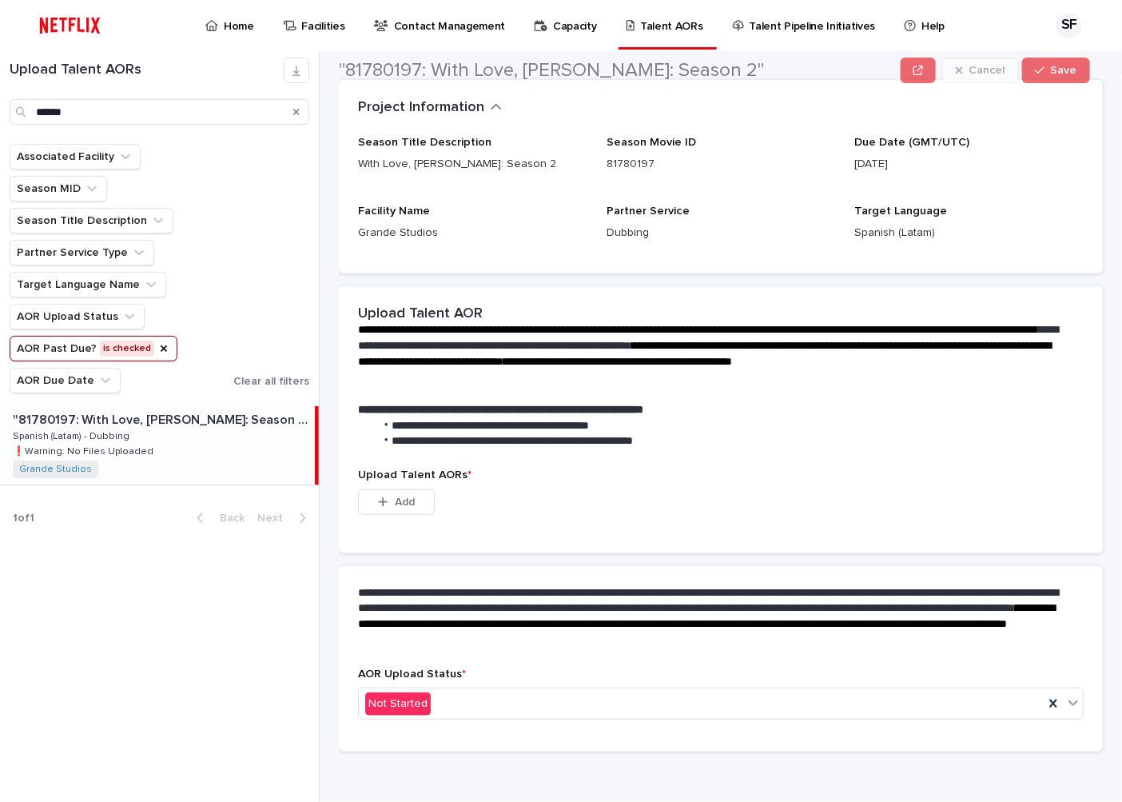
scroll to position [250, 0]
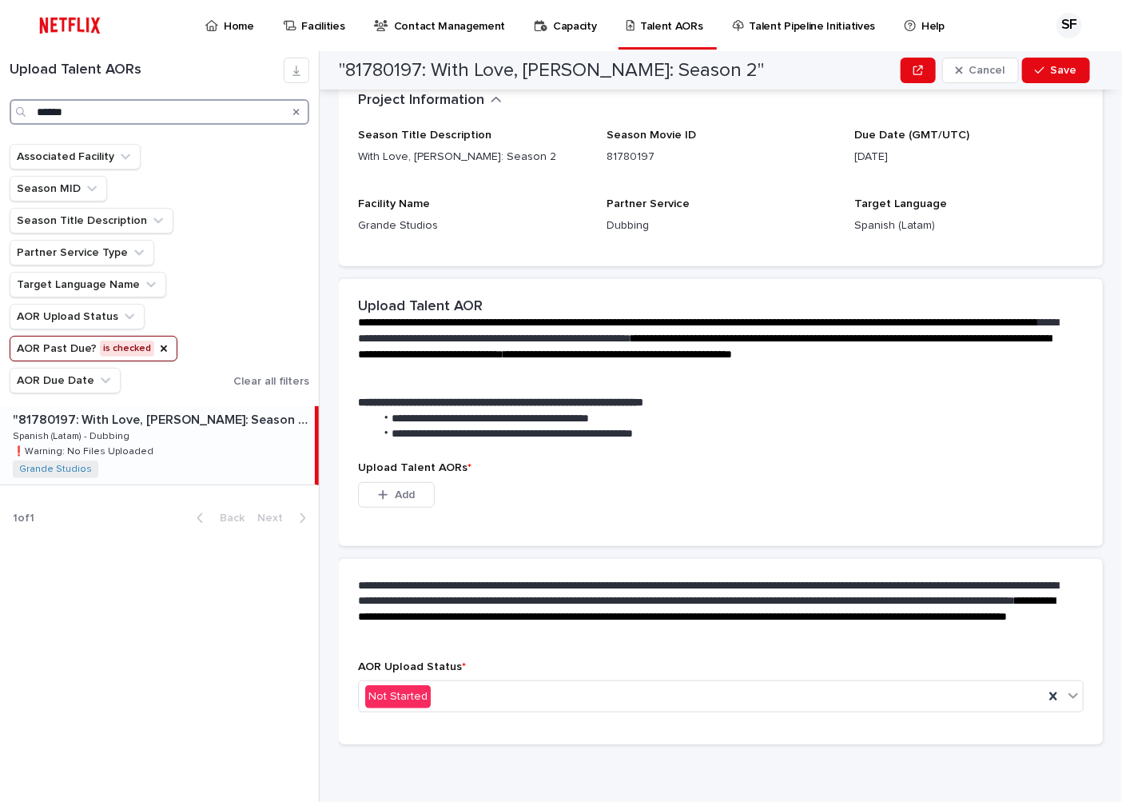
click at [102, 114] on input "******" at bounding box center [160, 112] width 300 height 26
drag, startPoint x: 84, startPoint y: 113, endPoint x: 0, endPoint y: 109, distance: 84.0
click at [0, 109] on div "Upload Talent AORs ******" at bounding box center [159, 91] width 319 height 67
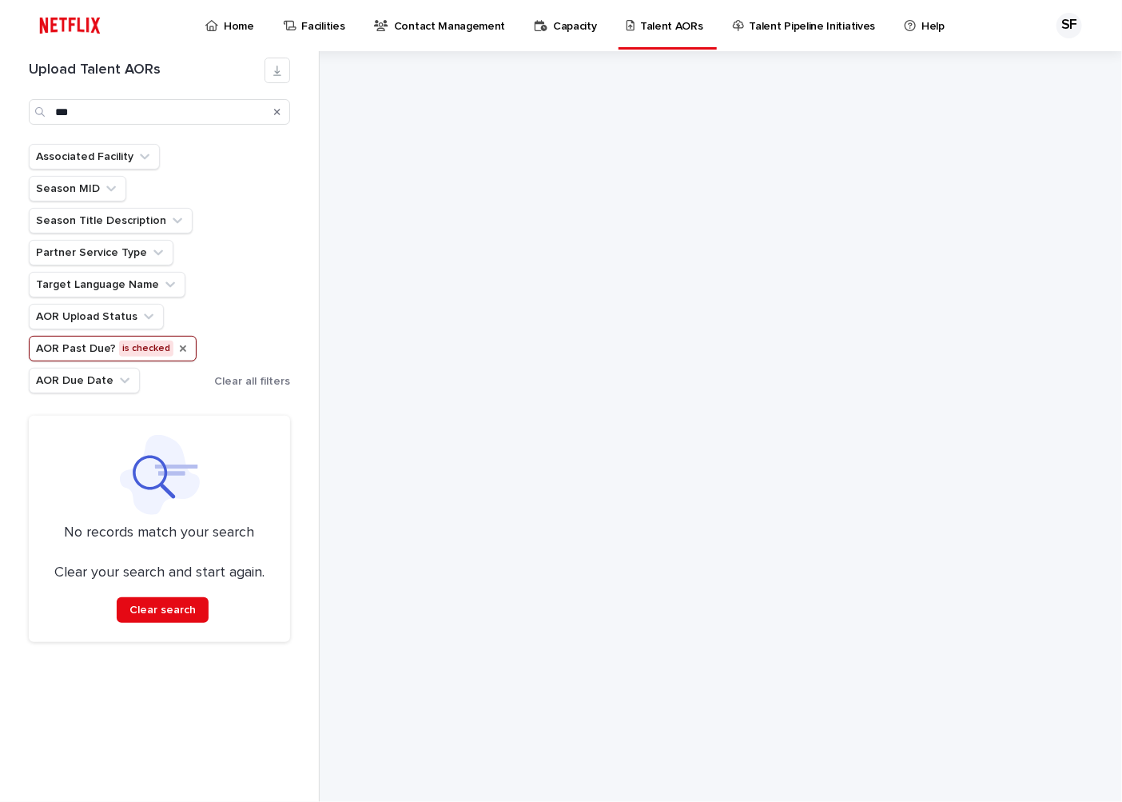
click at [180, 349] on icon "AOR Past Due?" at bounding box center [183, 348] width 6 height 6
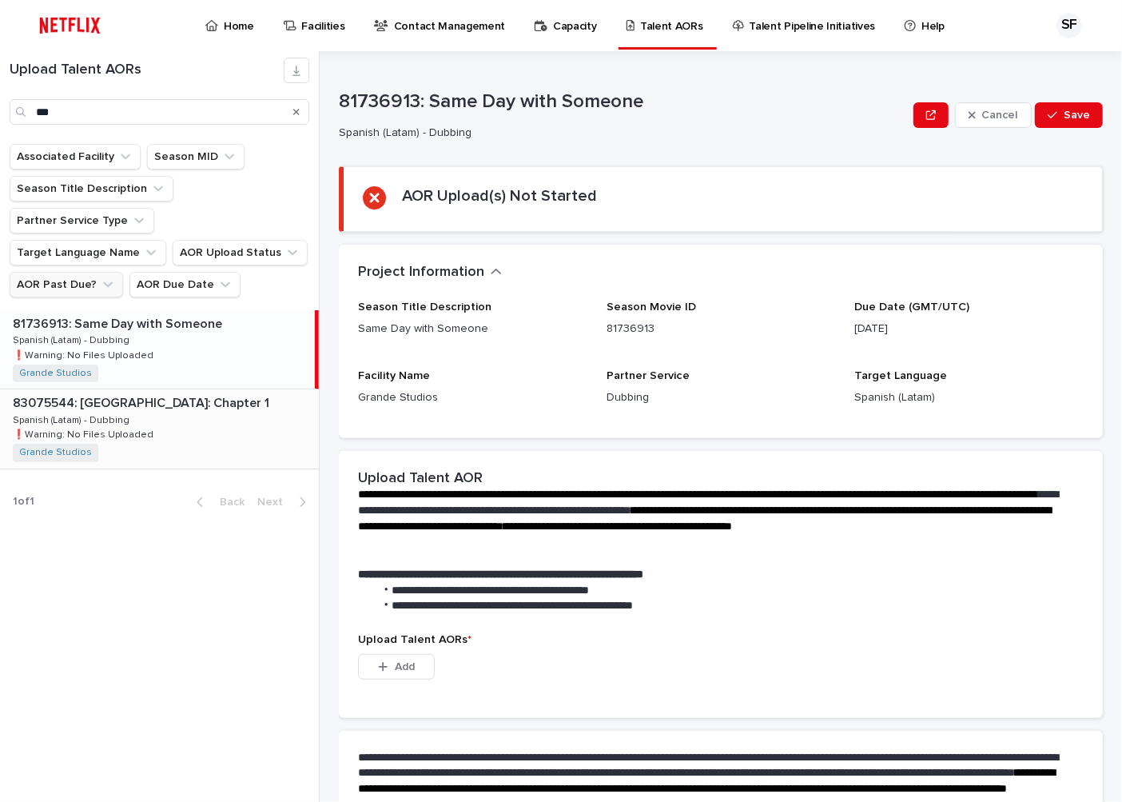
click at [125, 426] on p "❗️Warning: No Files Uploaded" at bounding box center [85, 433] width 144 height 14
click at [70, 116] on input "***" at bounding box center [160, 112] width 300 height 26
click at [173, 318] on div "81736913: Same Day with Someone 81736913: Same Day with Someone Spanish (Latam)…" at bounding box center [159, 349] width 319 height 78
type input "****"
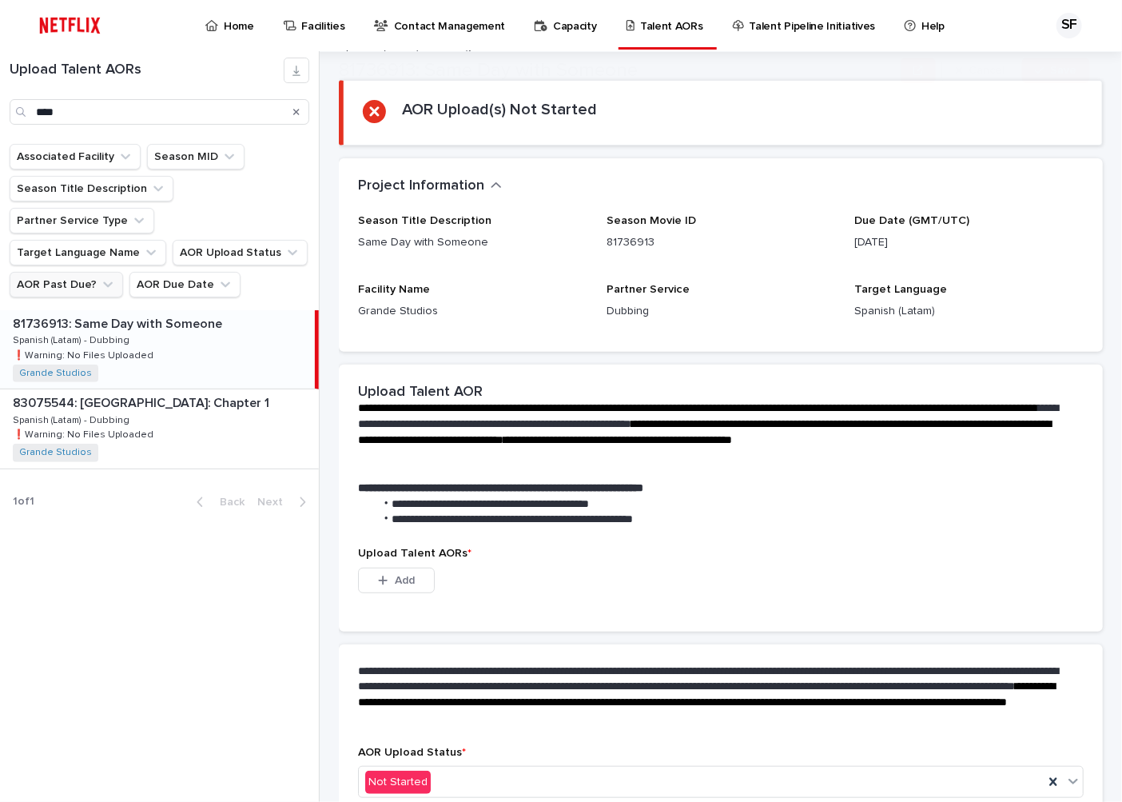
scroll to position [172, 0]
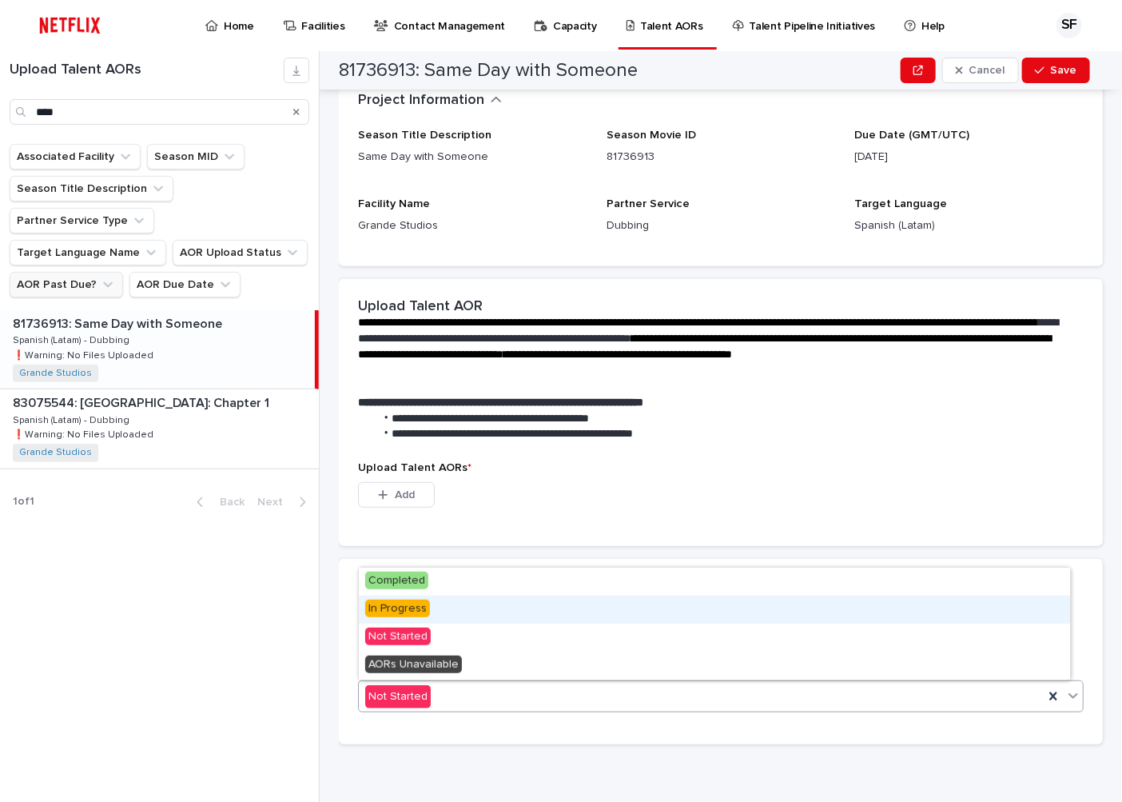
click at [436, 604] on div "In Progress" at bounding box center [714, 610] width 711 height 28
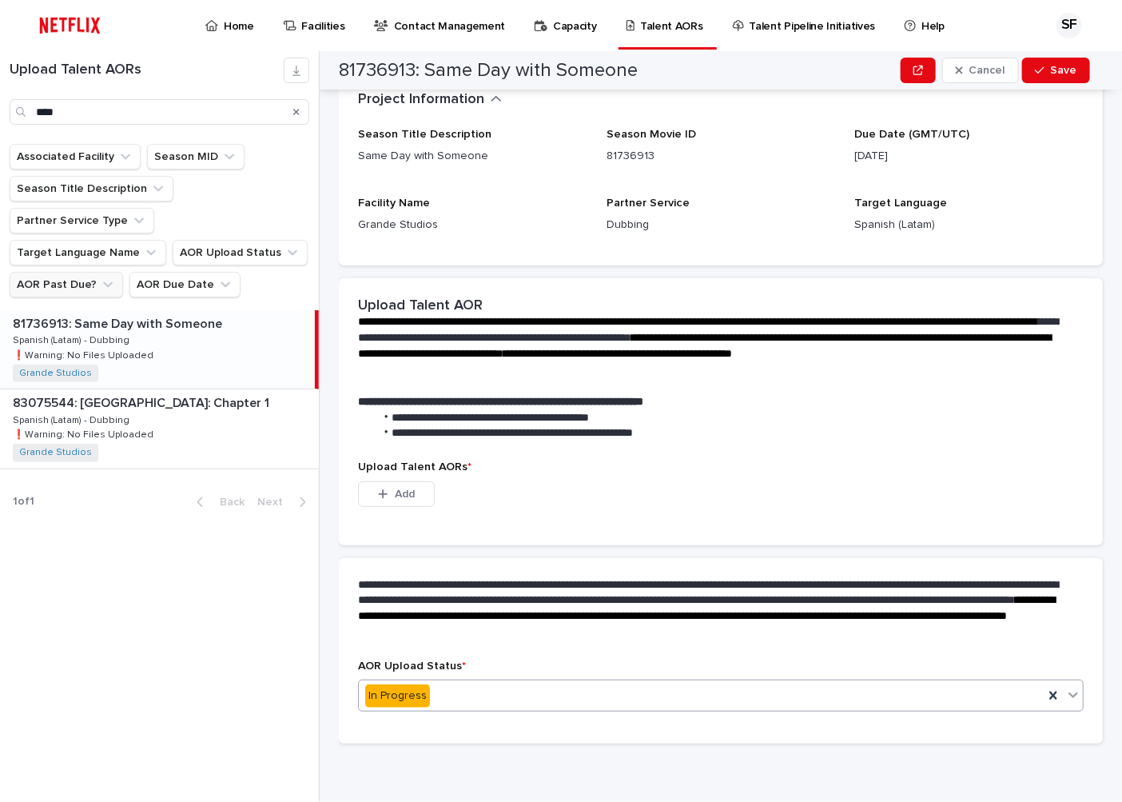
scroll to position [94, 0]
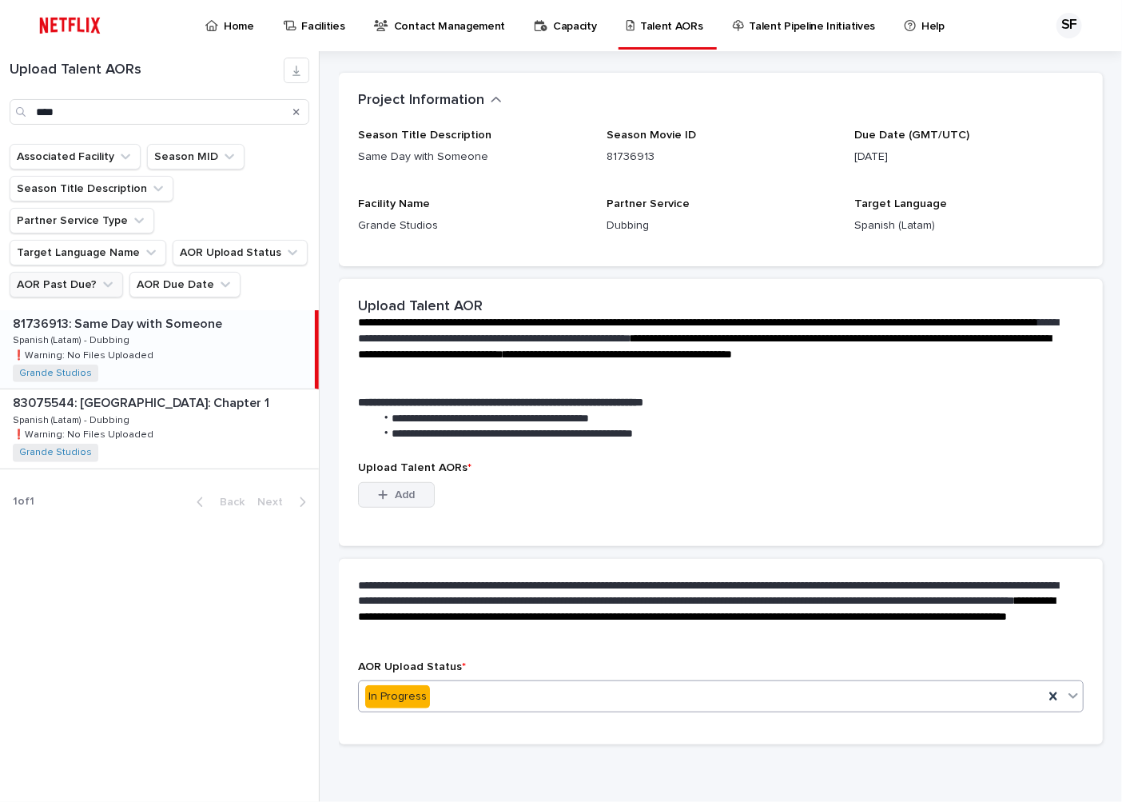
click at [404, 496] on span "Add" at bounding box center [405, 494] width 20 height 11
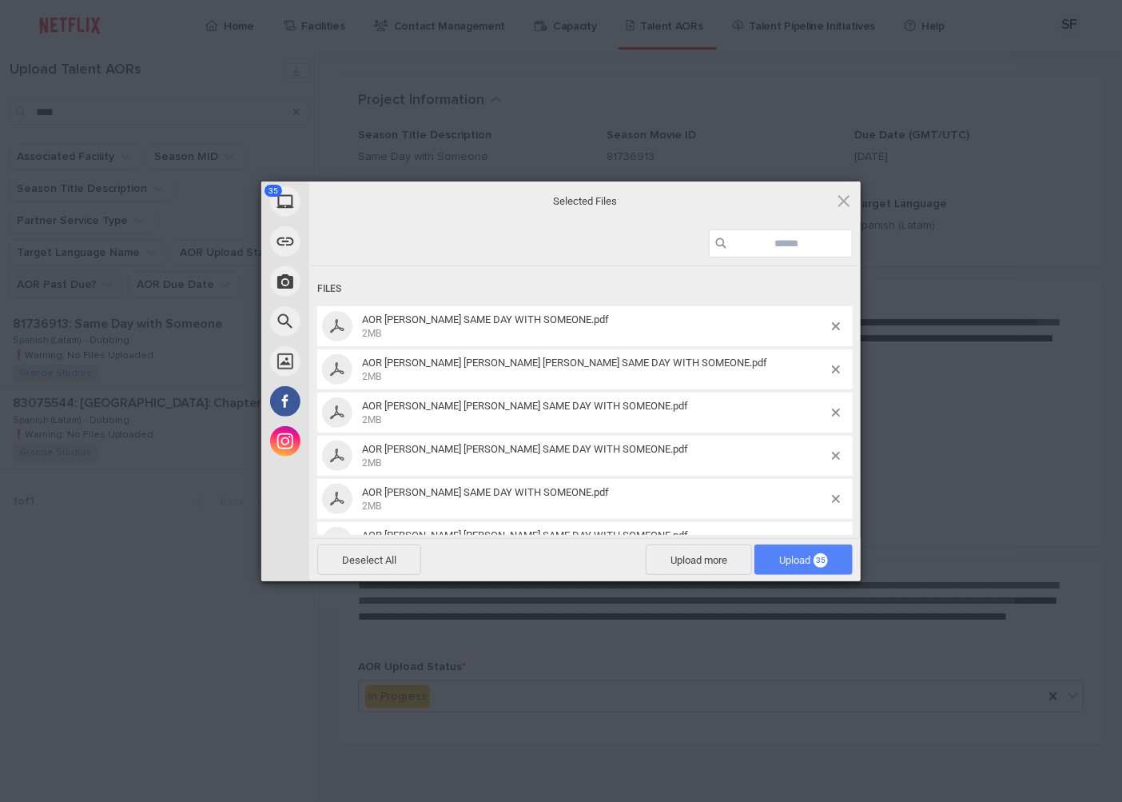
click at [808, 561] on span "Upload 35" at bounding box center [803, 560] width 49 height 12
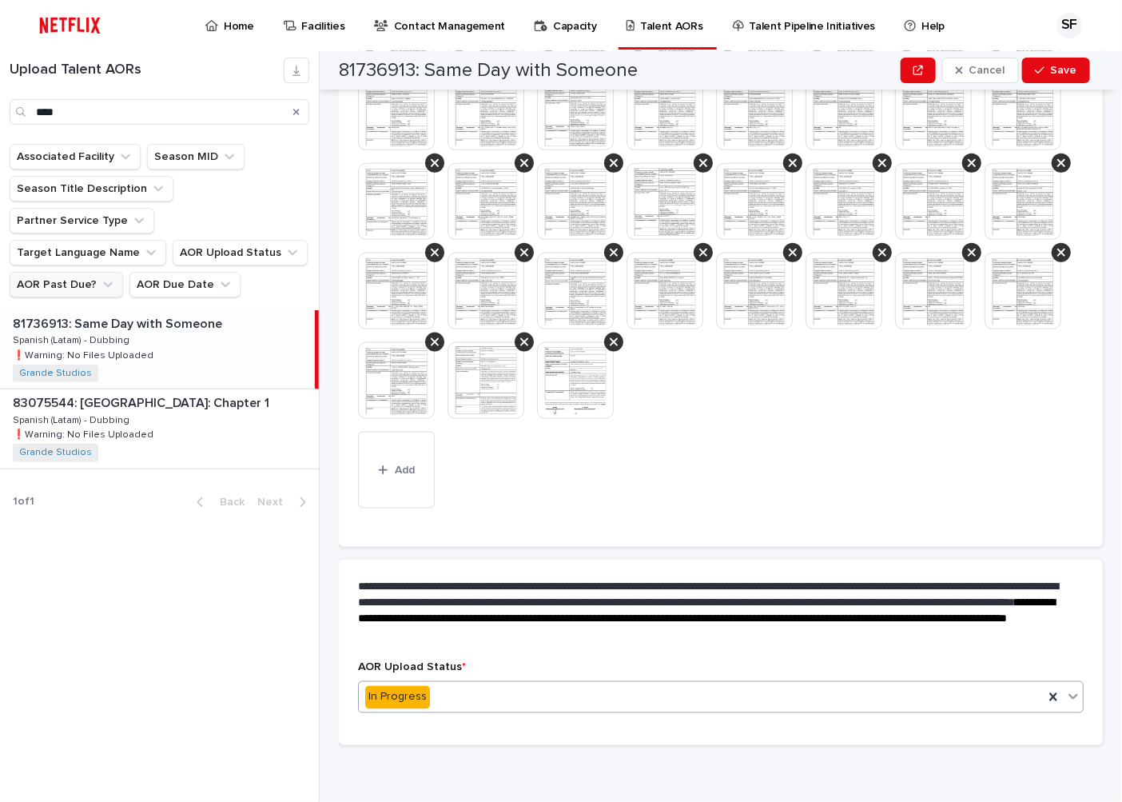
scroll to position [685, 0]
click at [472, 683] on div "In Progress" at bounding box center [701, 696] width 685 height 26
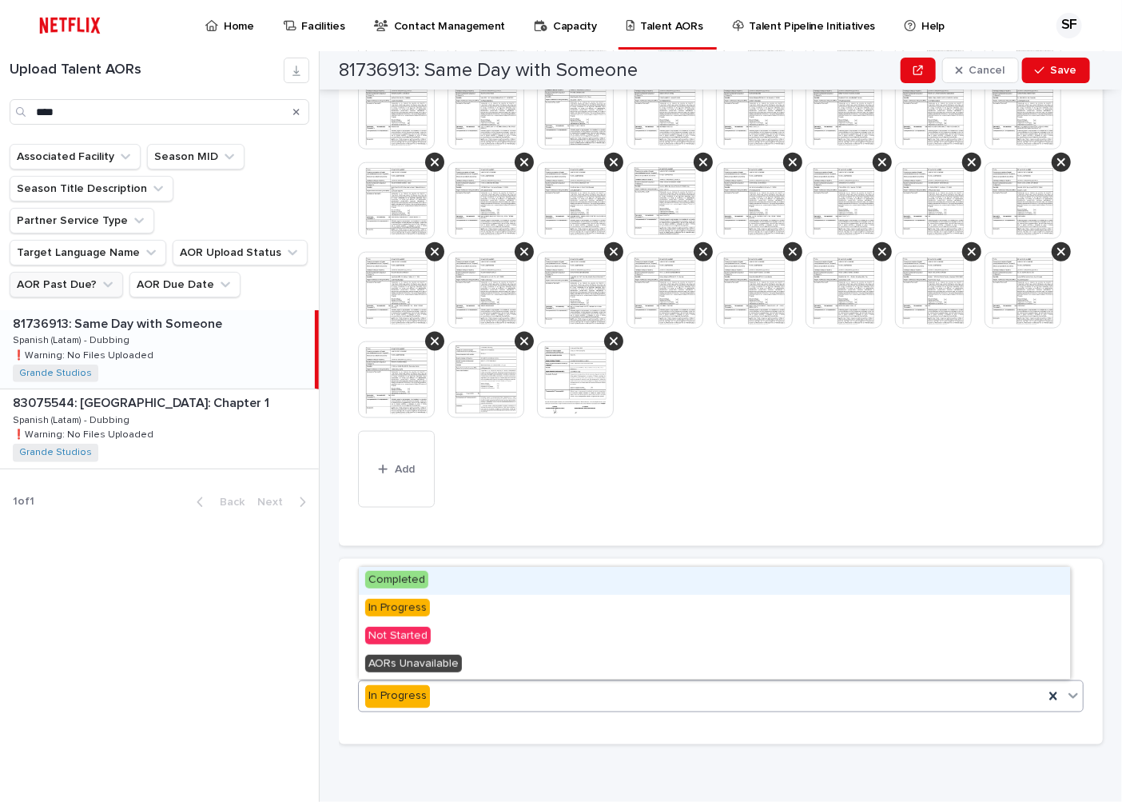
click at [450, 586] on div "Completed" at bounding box center [714, 581] width 711 height 28
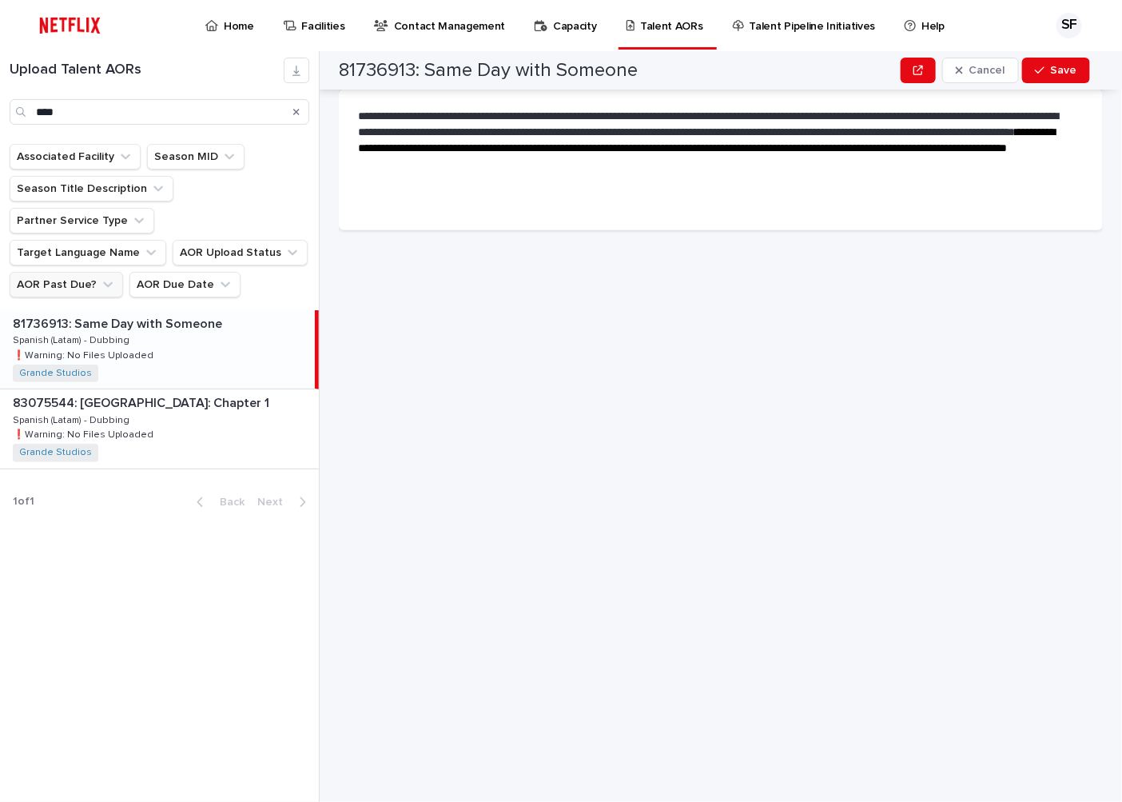
scroll to position [0, 0]
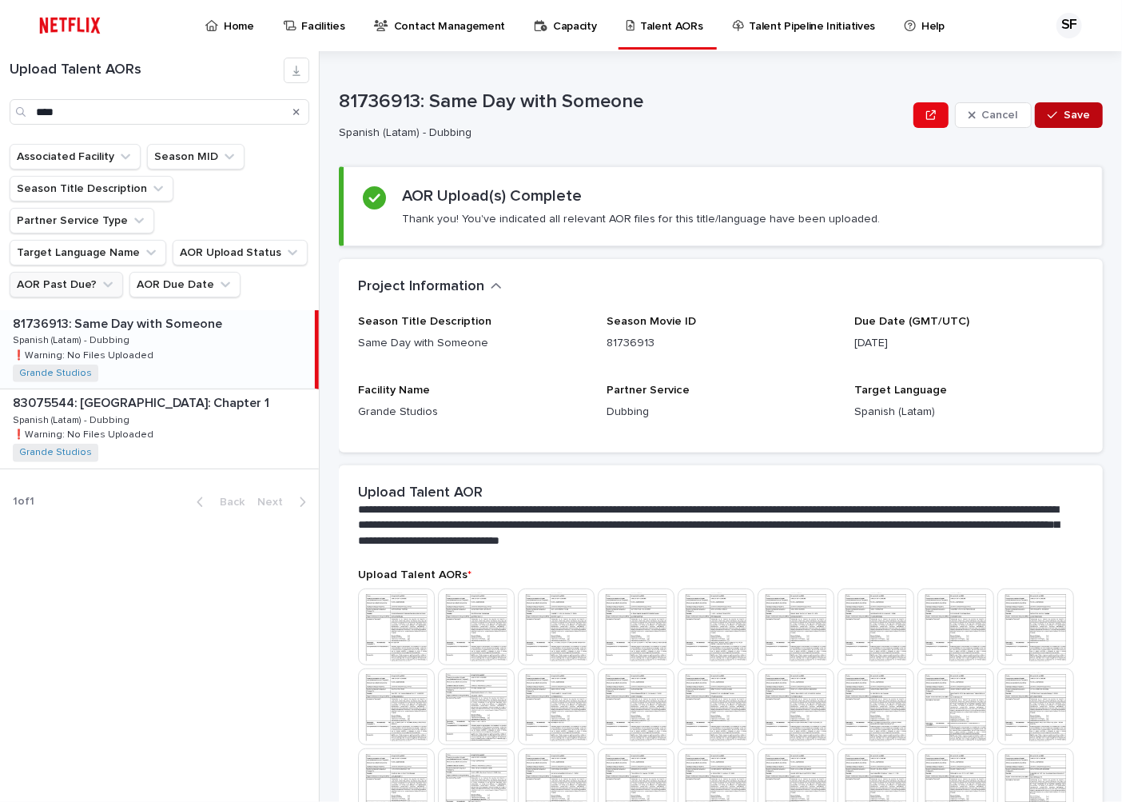
click at [1035, 114] on button "Save" at bounding box center [1069, 115] width 68 height 26
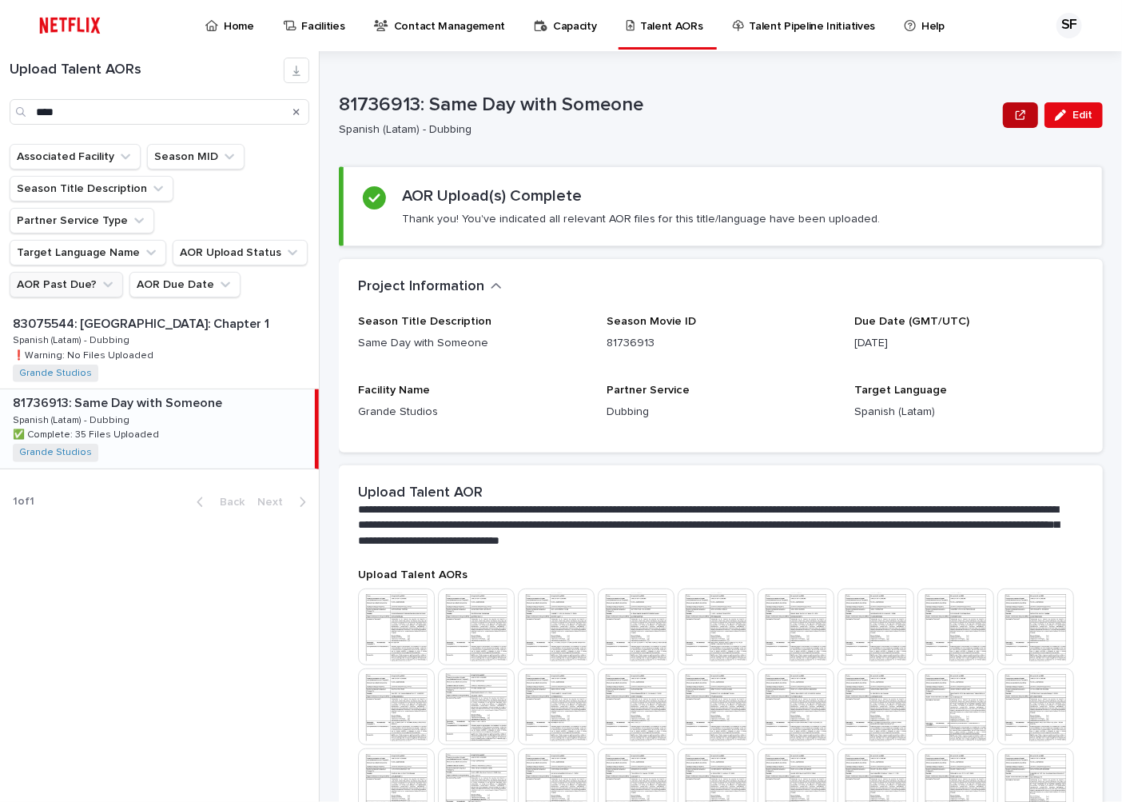
click at [1003, 115] on button "button" at bounding box center [1020, 115] width 35 height 26
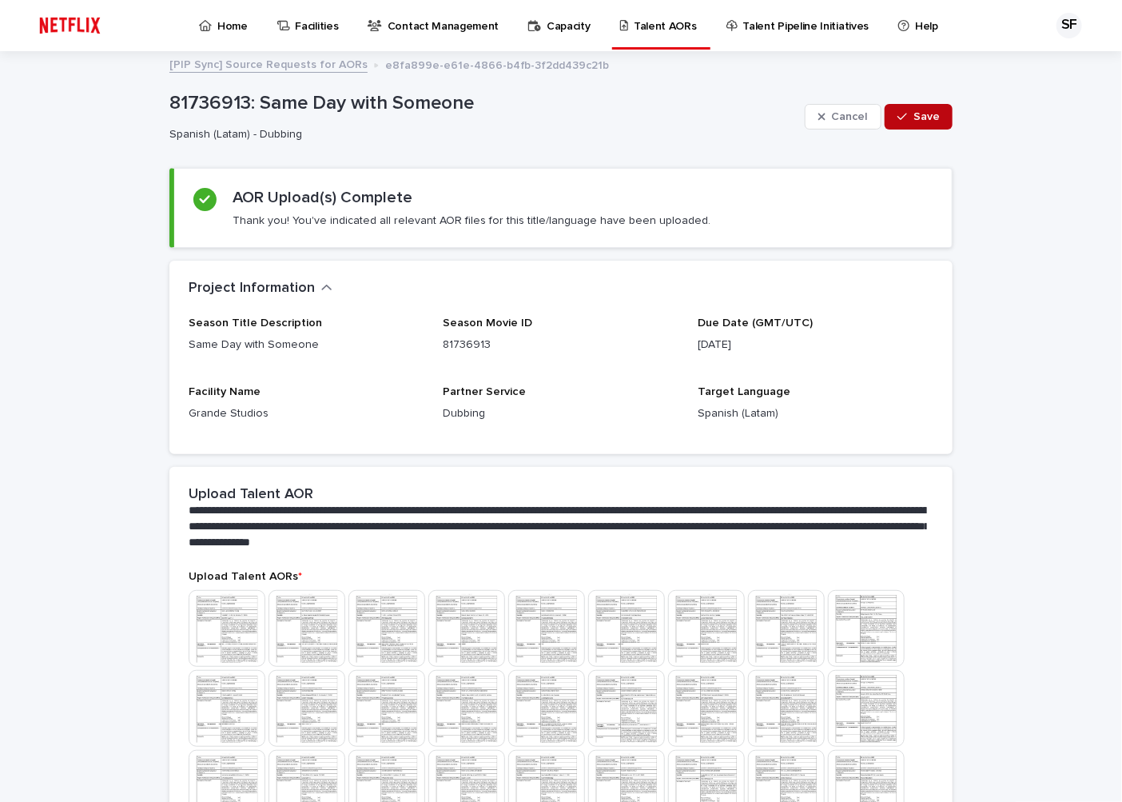
click at [924, 113] on span "Save" at bounding box center [927, 116] width 26 height 11
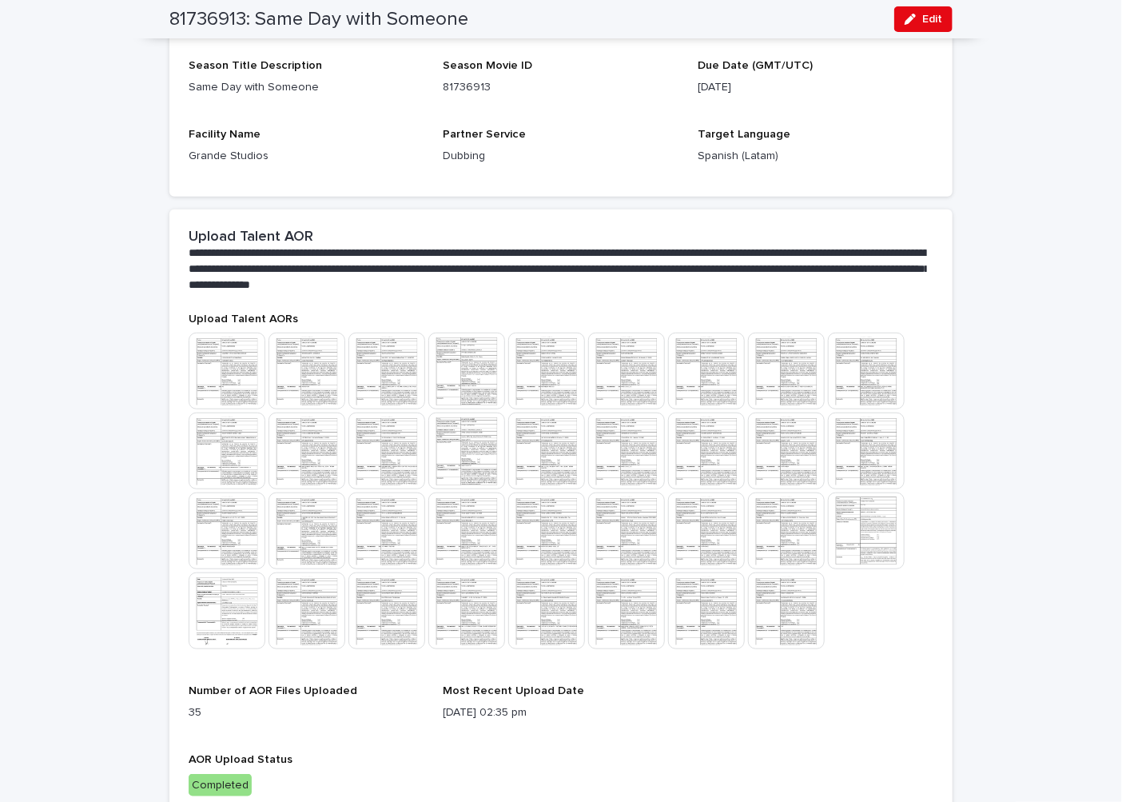
scroll to position [288, 0]
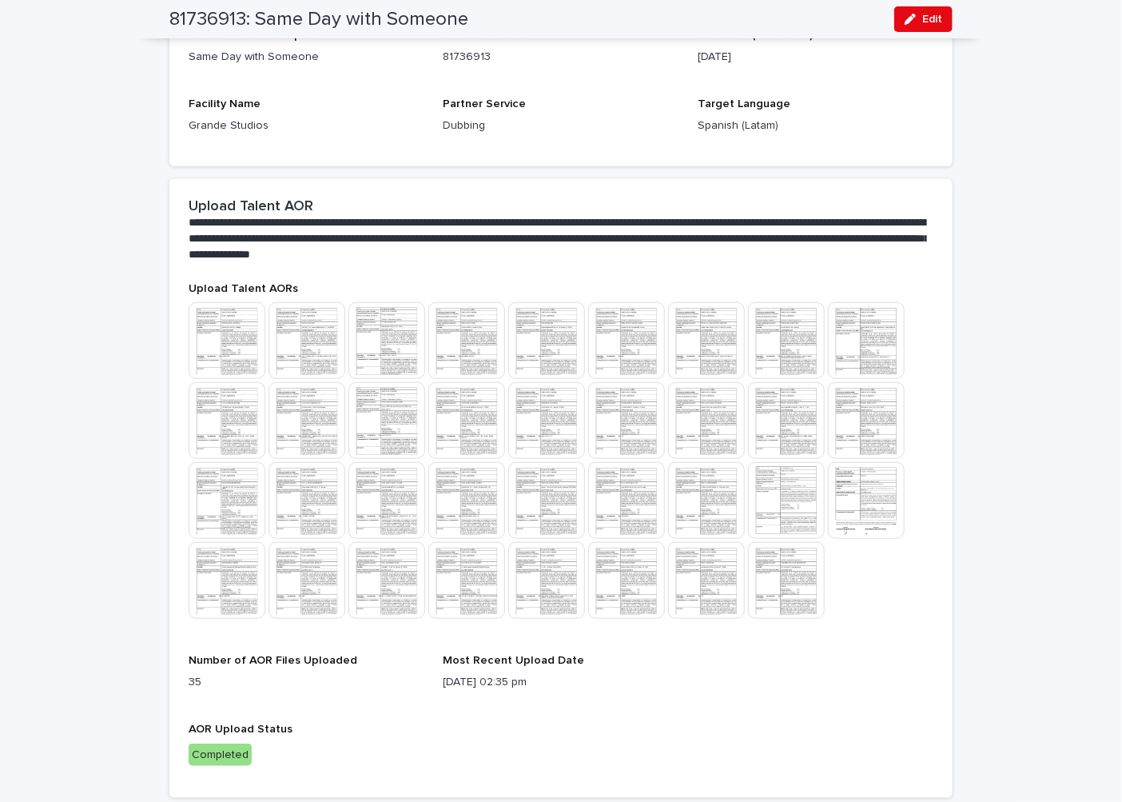
click at [473, 14] on div "81736913: Same Day with Someone Edit" at bounding box center [560, 19] width 783 height 38
click at [462, 18] on div "81736913: Same Day with Someone Edit" at bounding box center [560, 19] width 783 height 38
drag, startPoint x: 462, startPoint y: 18, endPoint x: 163, endPoint y: 12, distance: 299.0
click at [169, 12] on div "81736913: Same Day with Someone Edit" at bounding box center [560, 19] width 783 height 38
copy h2 "81736913: Same Day with Someone"
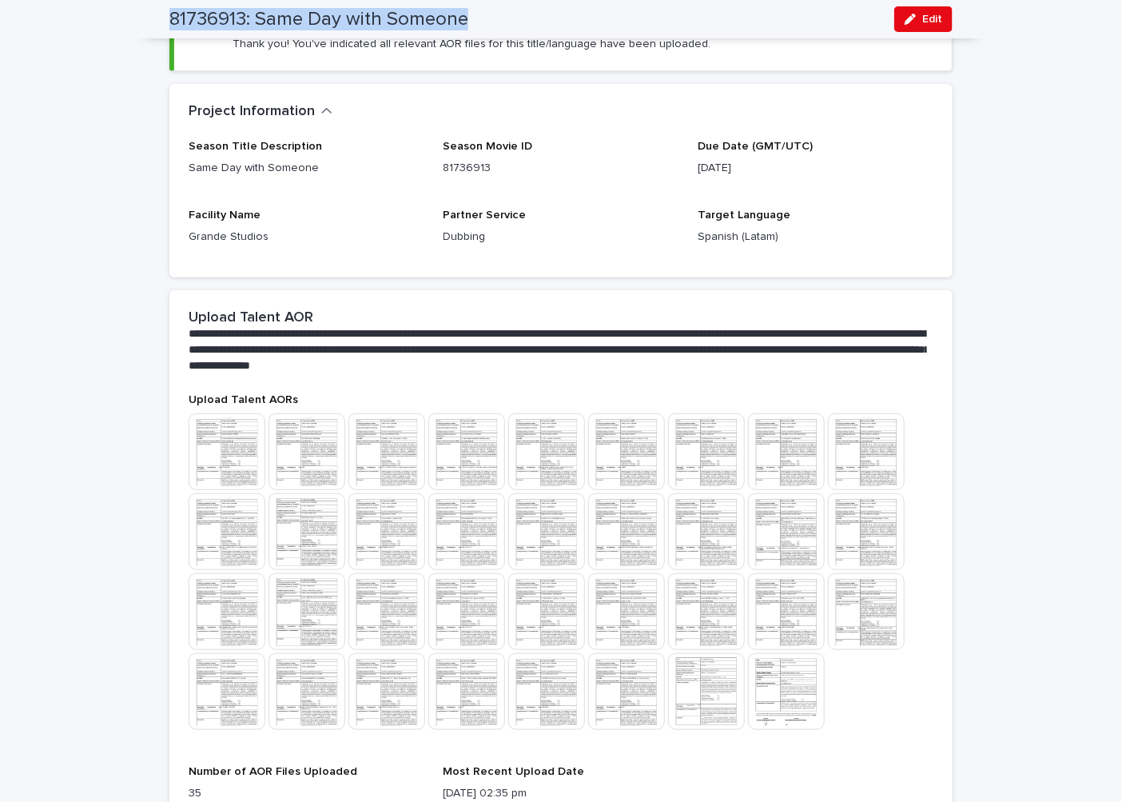
scroll to position [0, 0]
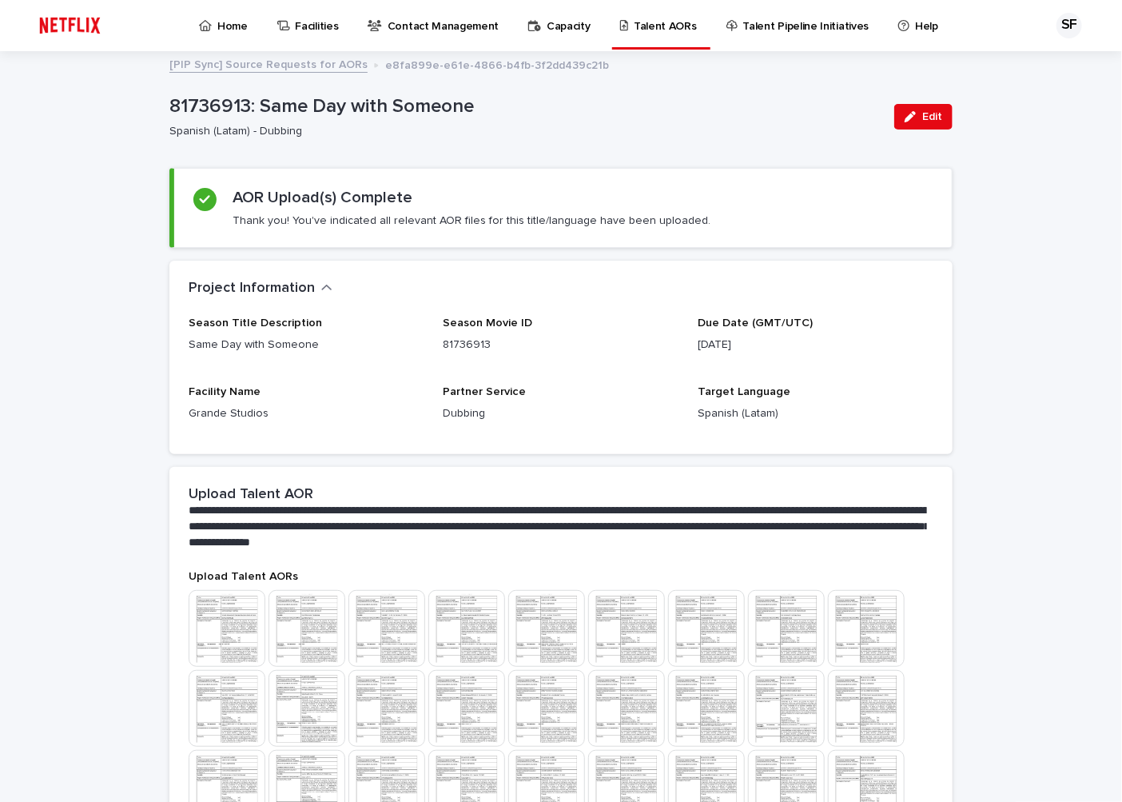
click at [997, 187] on div "**********" at bounding box center [561, 616] width 1122 height 1126
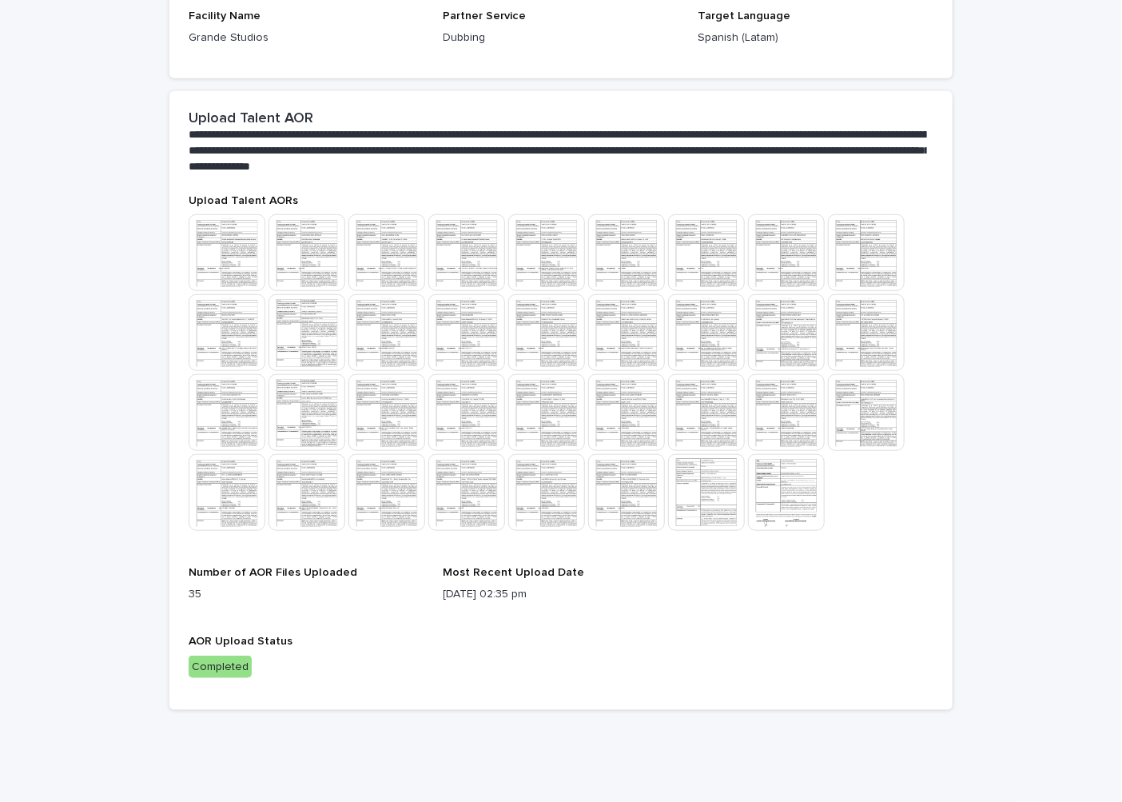
scroll to position [377, 0]
